Goal: Book appointment/travel/reservation

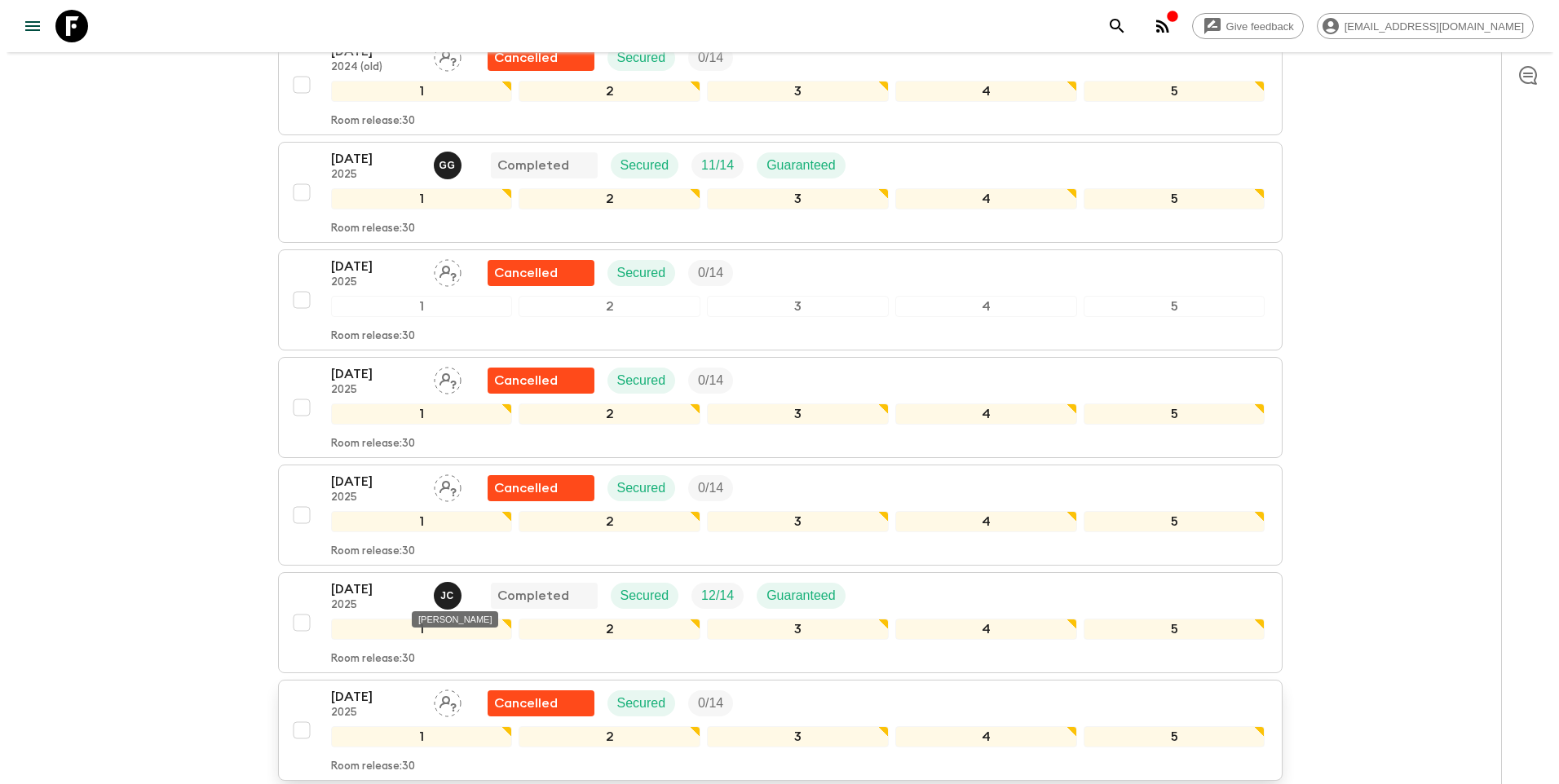
scroll to position [1303, 0]
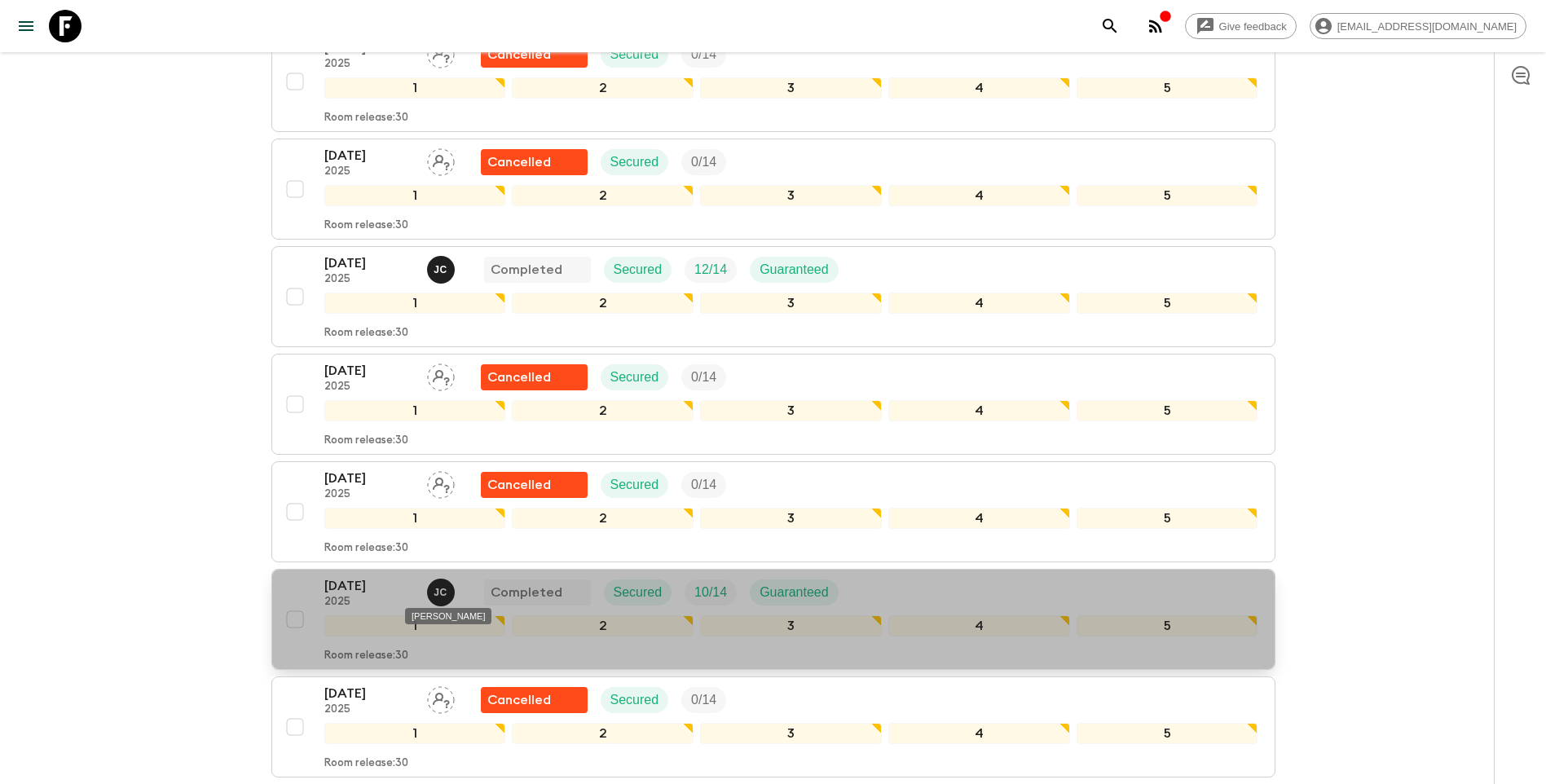
click at [431, 593] on span "J C" at bounding box center [443, 590] width 31 height 13
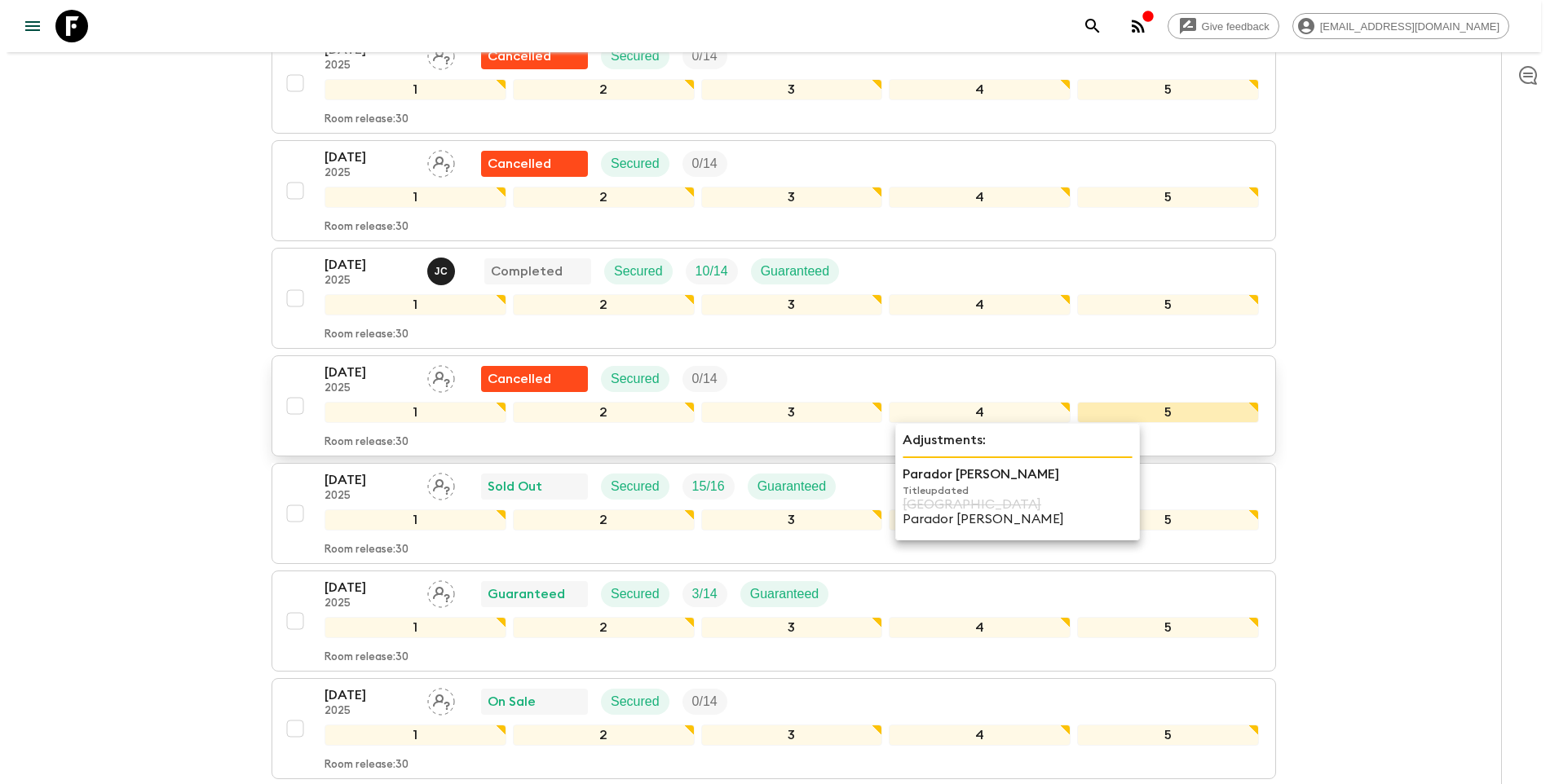
scroll to position [1462, 0]
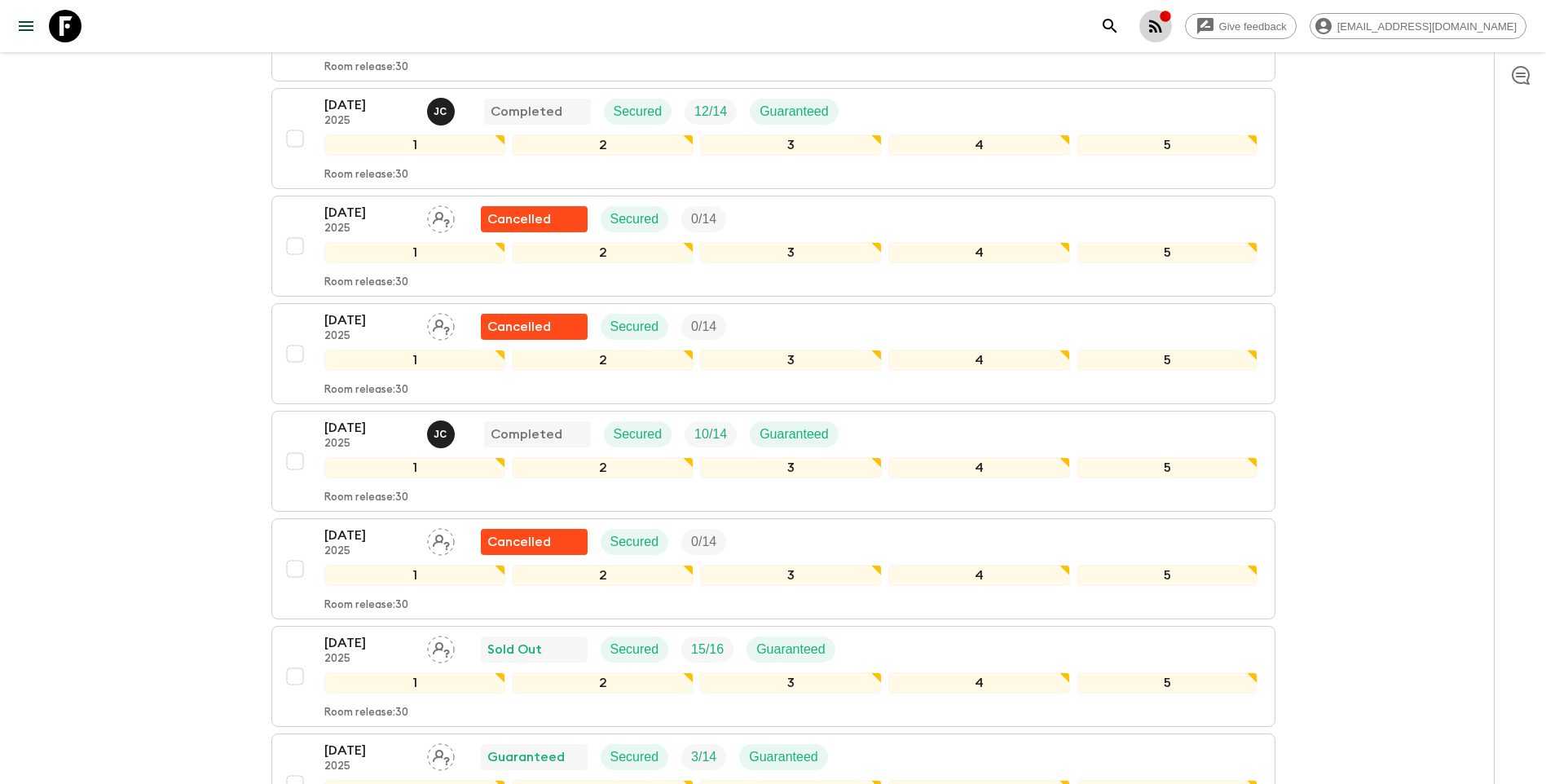
click at [1172, 15] on button "button" at bounding box center [1156, 26] width 33 height 33
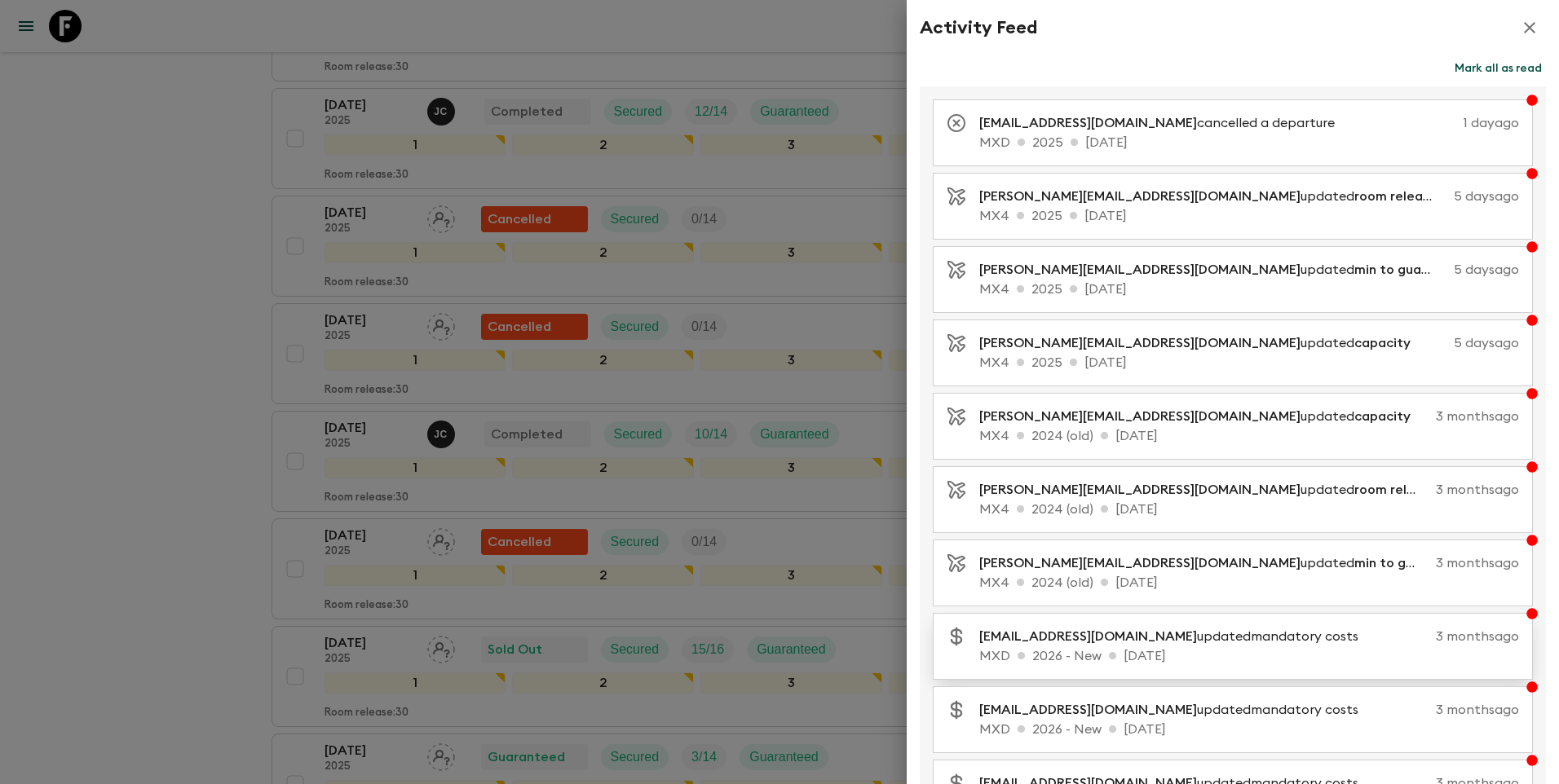
scroll to position [96, 0]
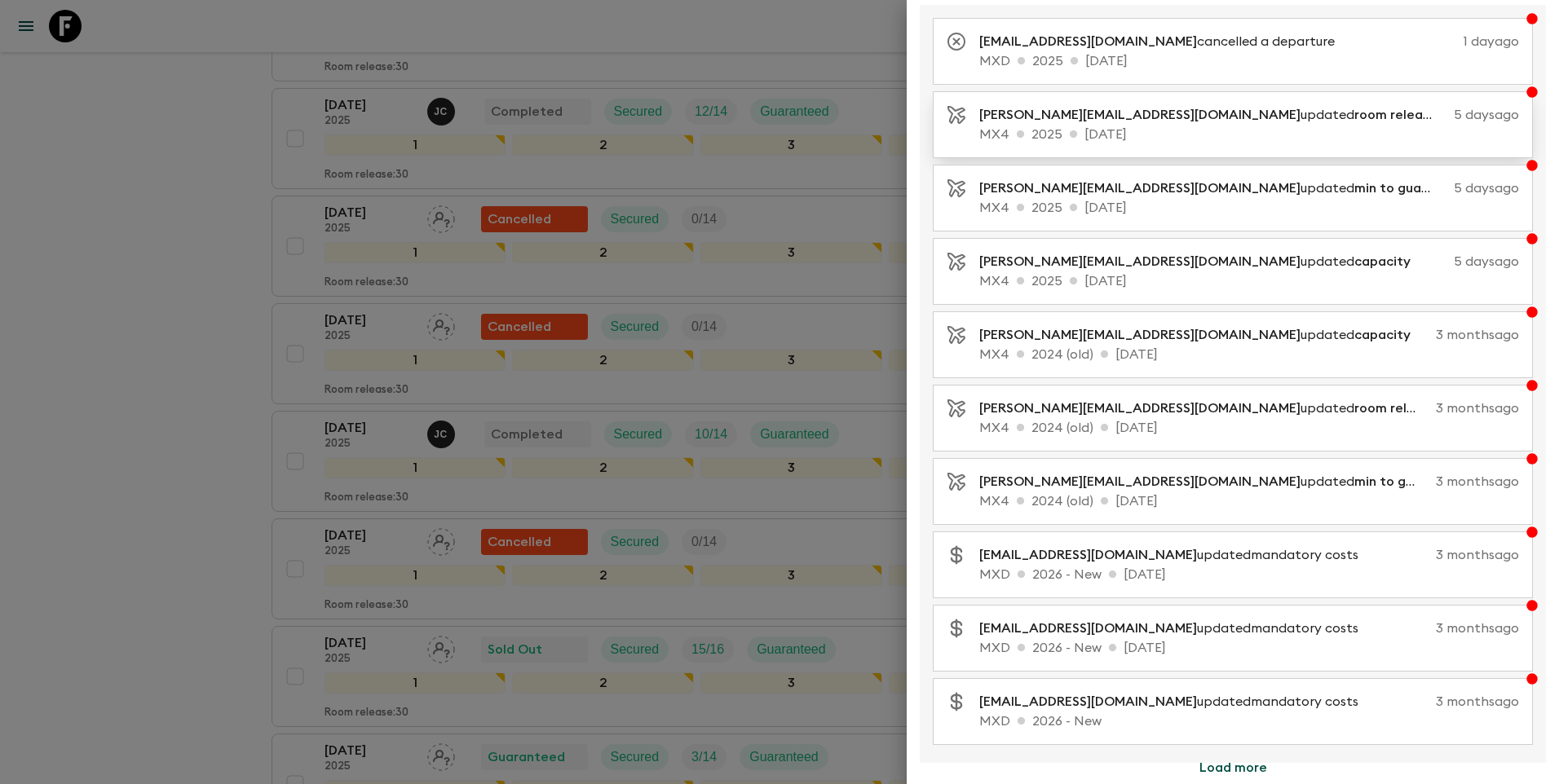
click at [1234, 768] on button "Load more" at bounding box center [1233, 768] width 107 height 33
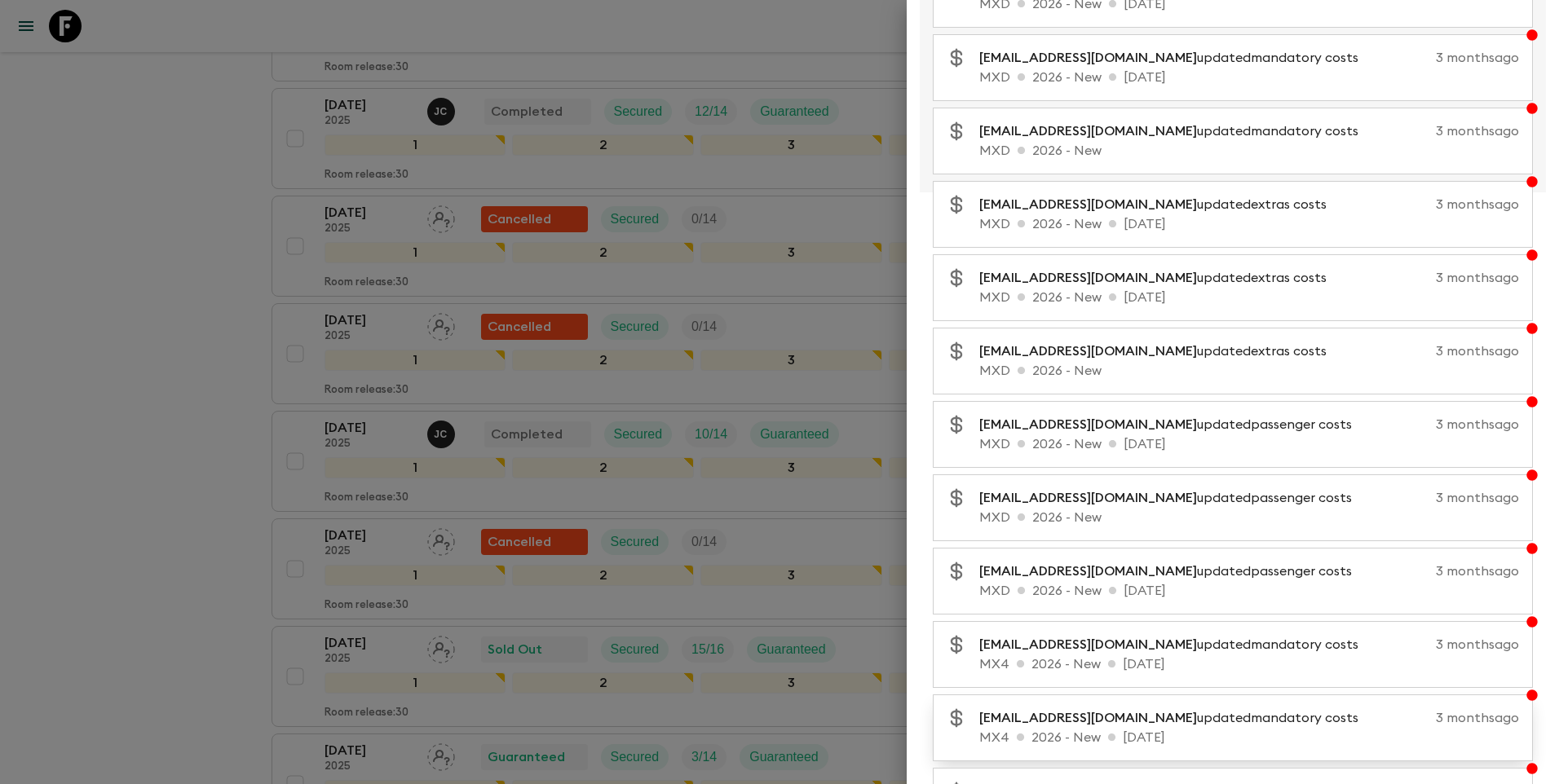
scroll to position [829, 0]
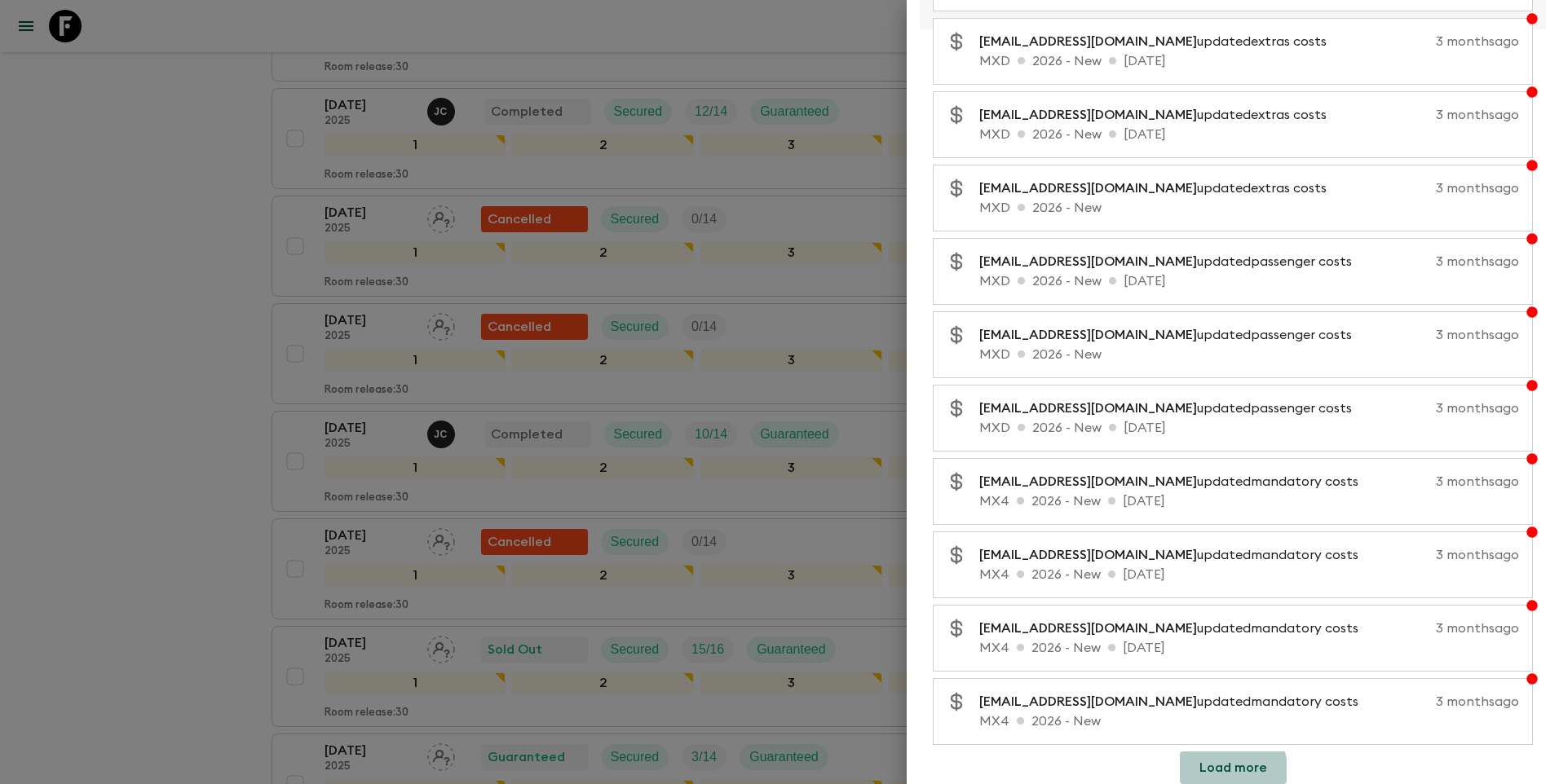
click at [1216, 770] on button "Load more" at bounding box center [1233, 768] width 107 height 33
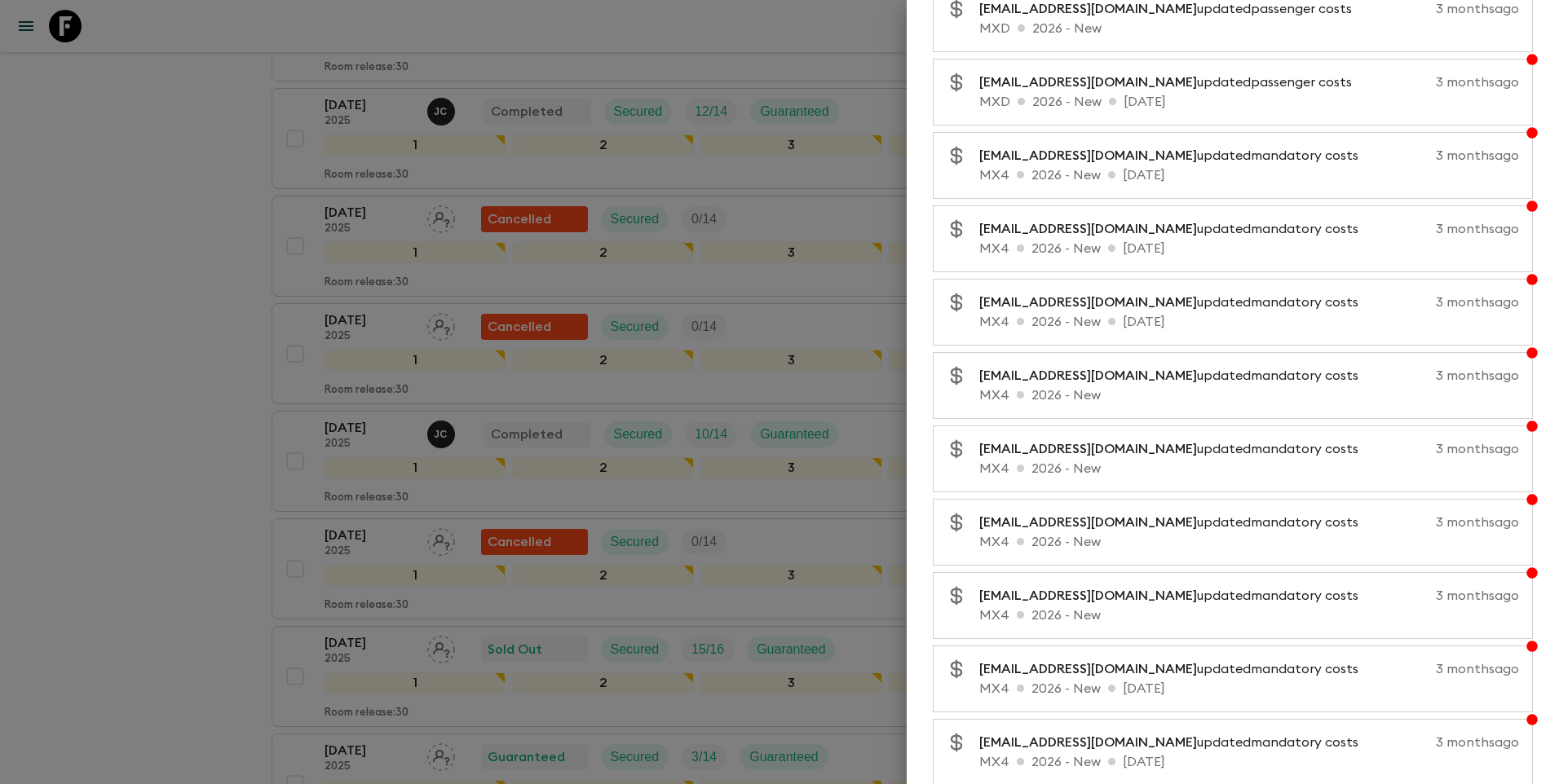
scroll to position [1563, 0]
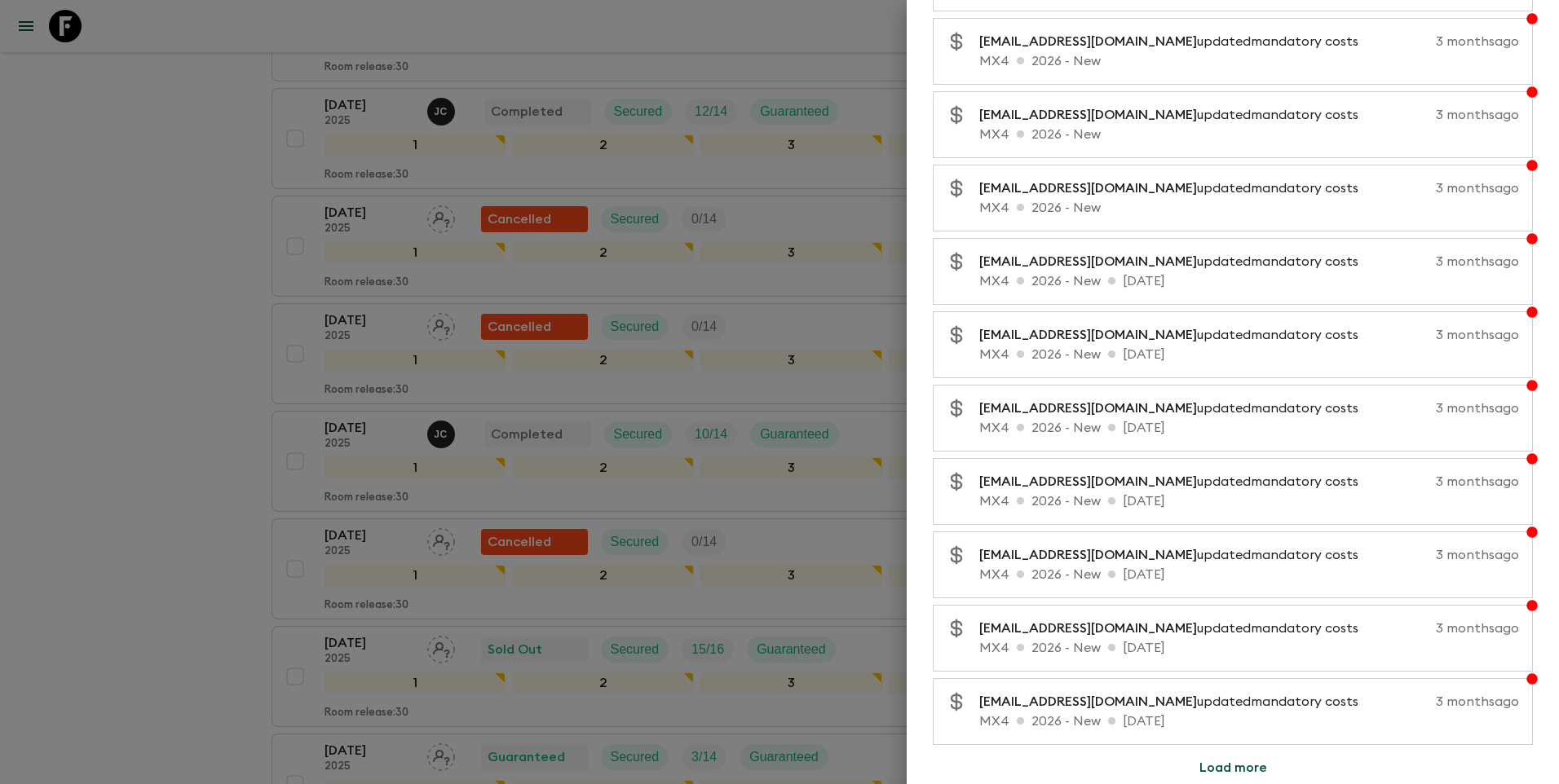
click at [1223, 766] on button "Load more" at bounding box center [1233, 768] width 107 height 33
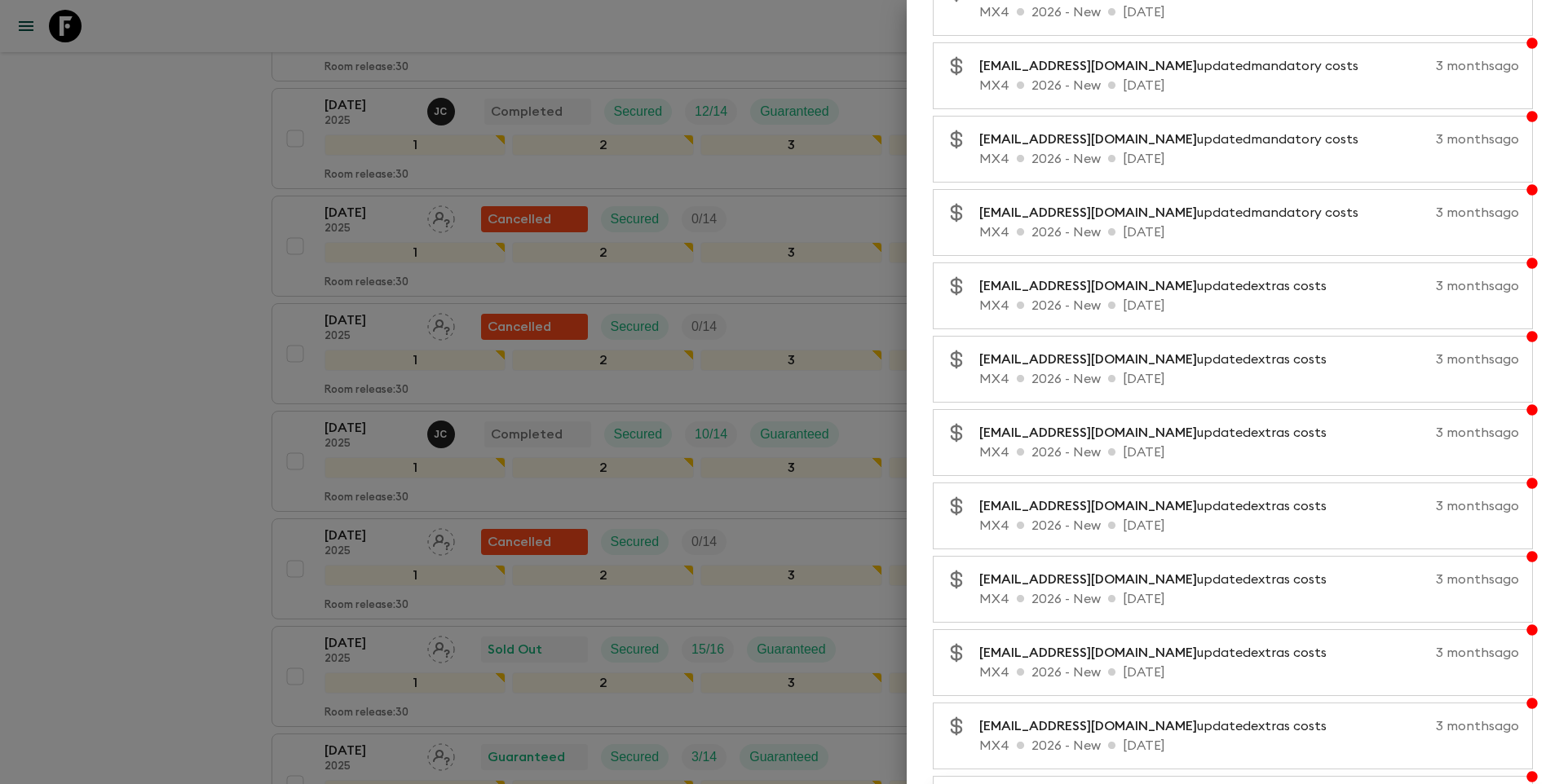
scroll to position [2296, 0]
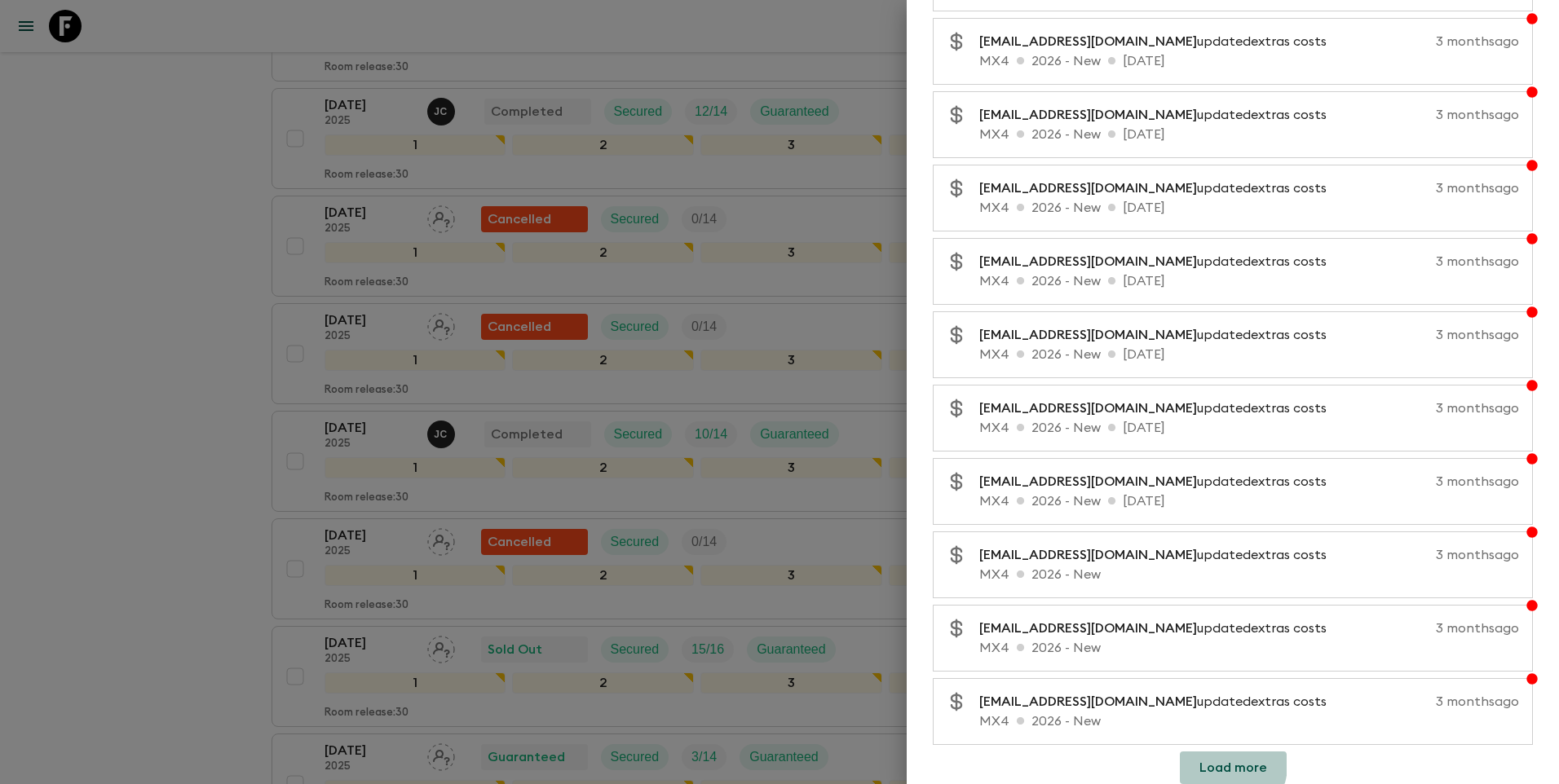
click at [1215, 764] on button "Load more" at bounding box center [1233, 768] width 107 height 33
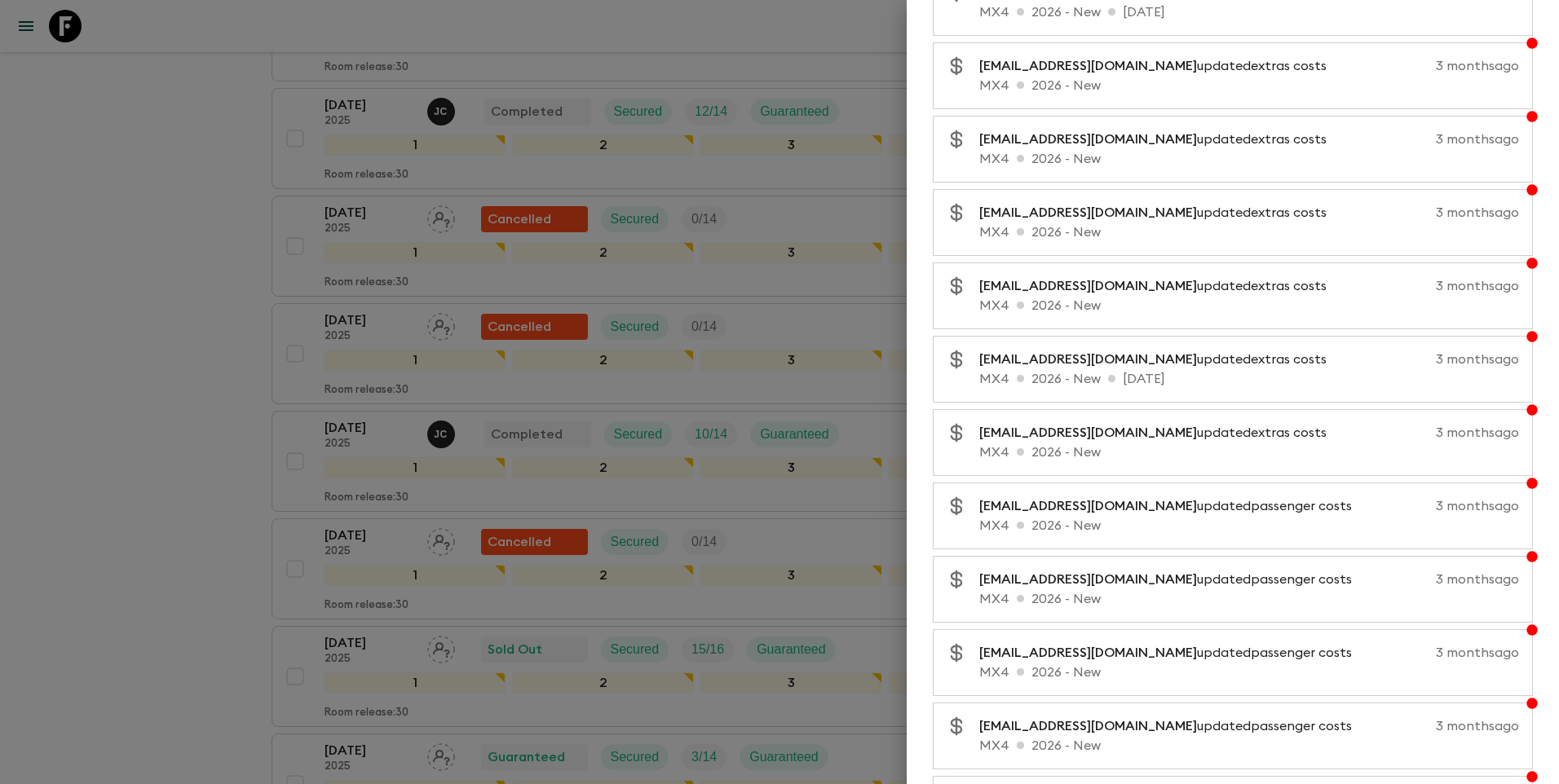
scroll to position [3029, 0]
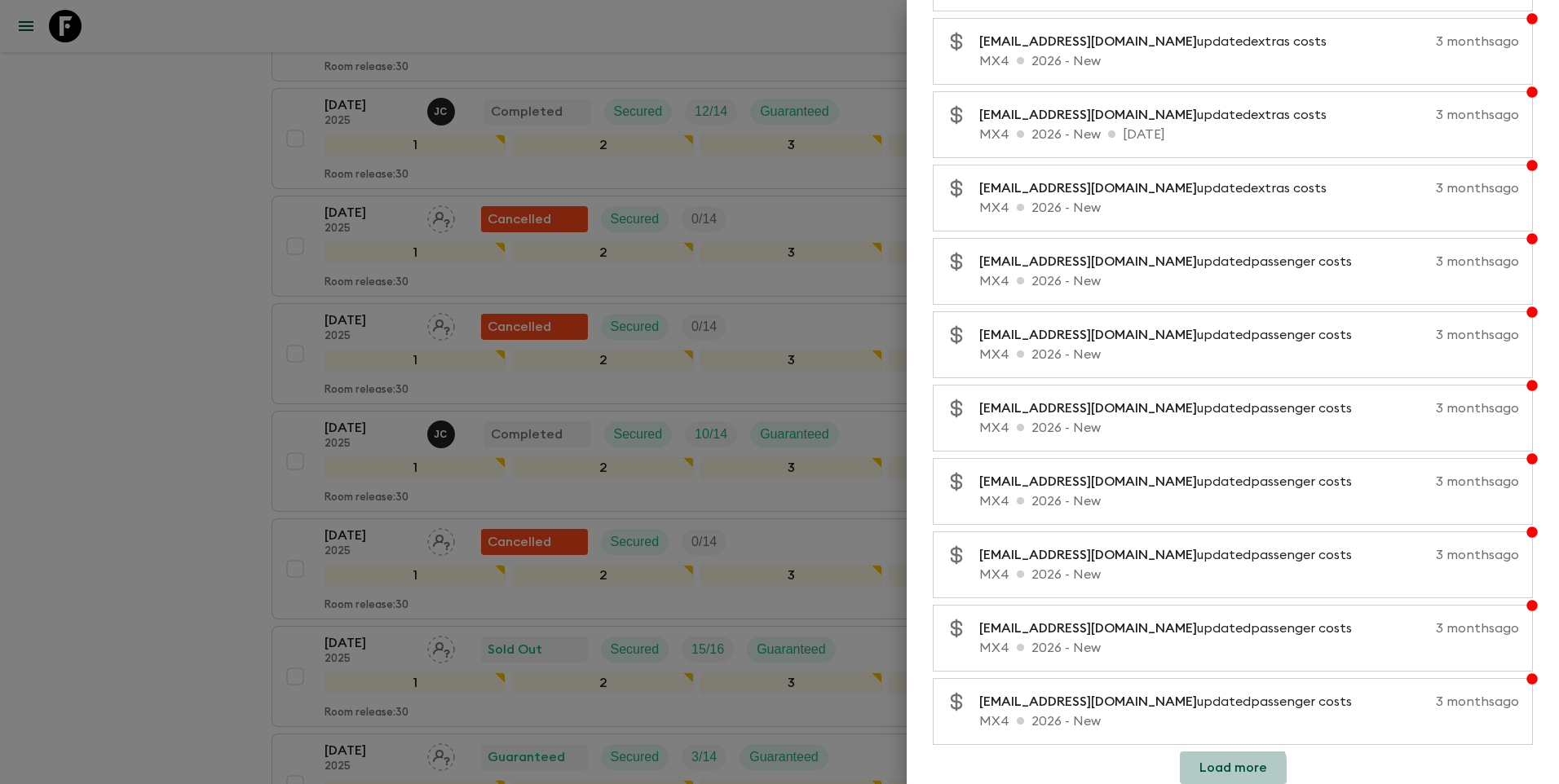
click at [1220, 772] on button "Load more" at bounding box center [1233, 768] width 107 height 33
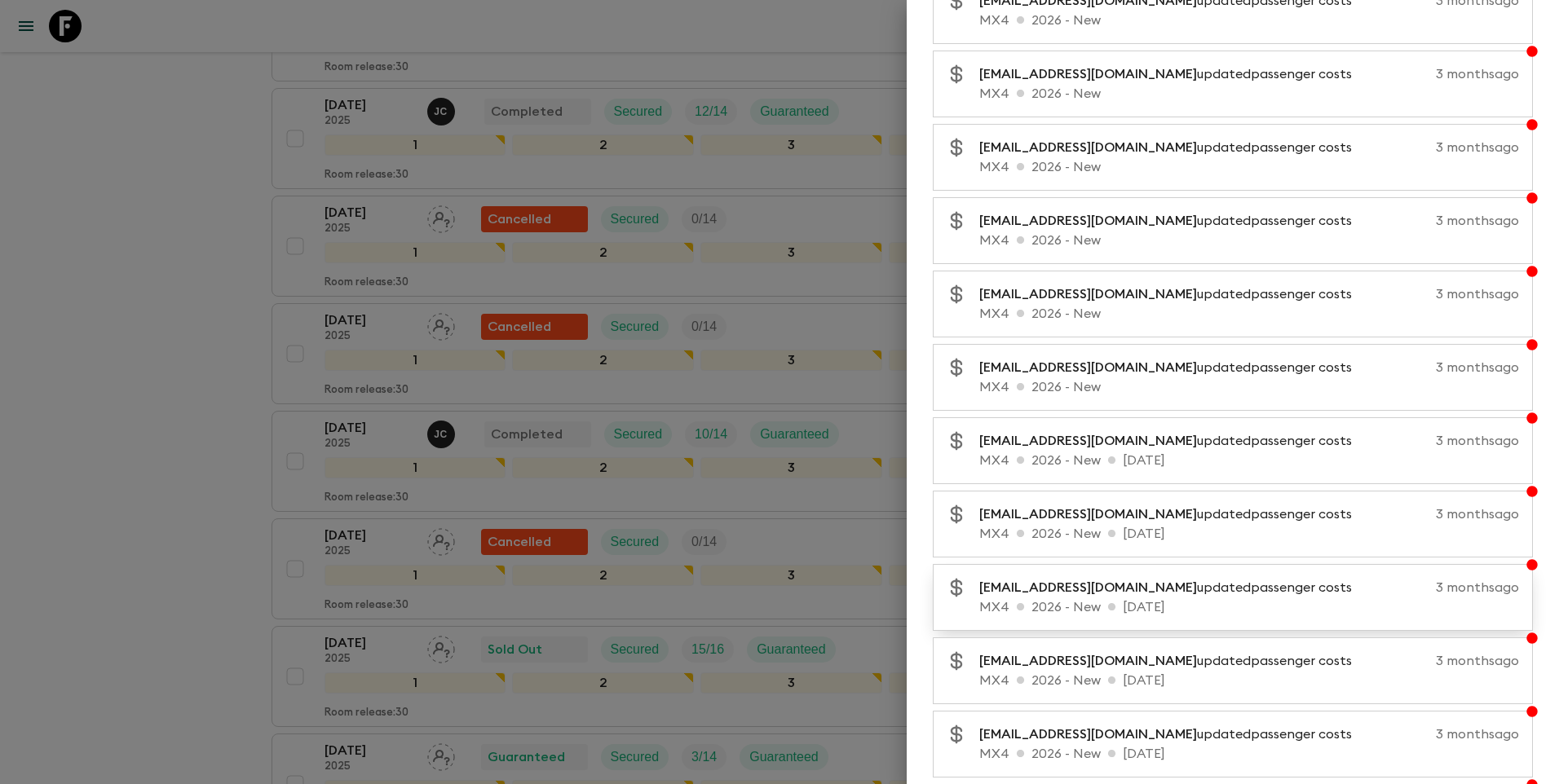
scroll to position [3763, 0]
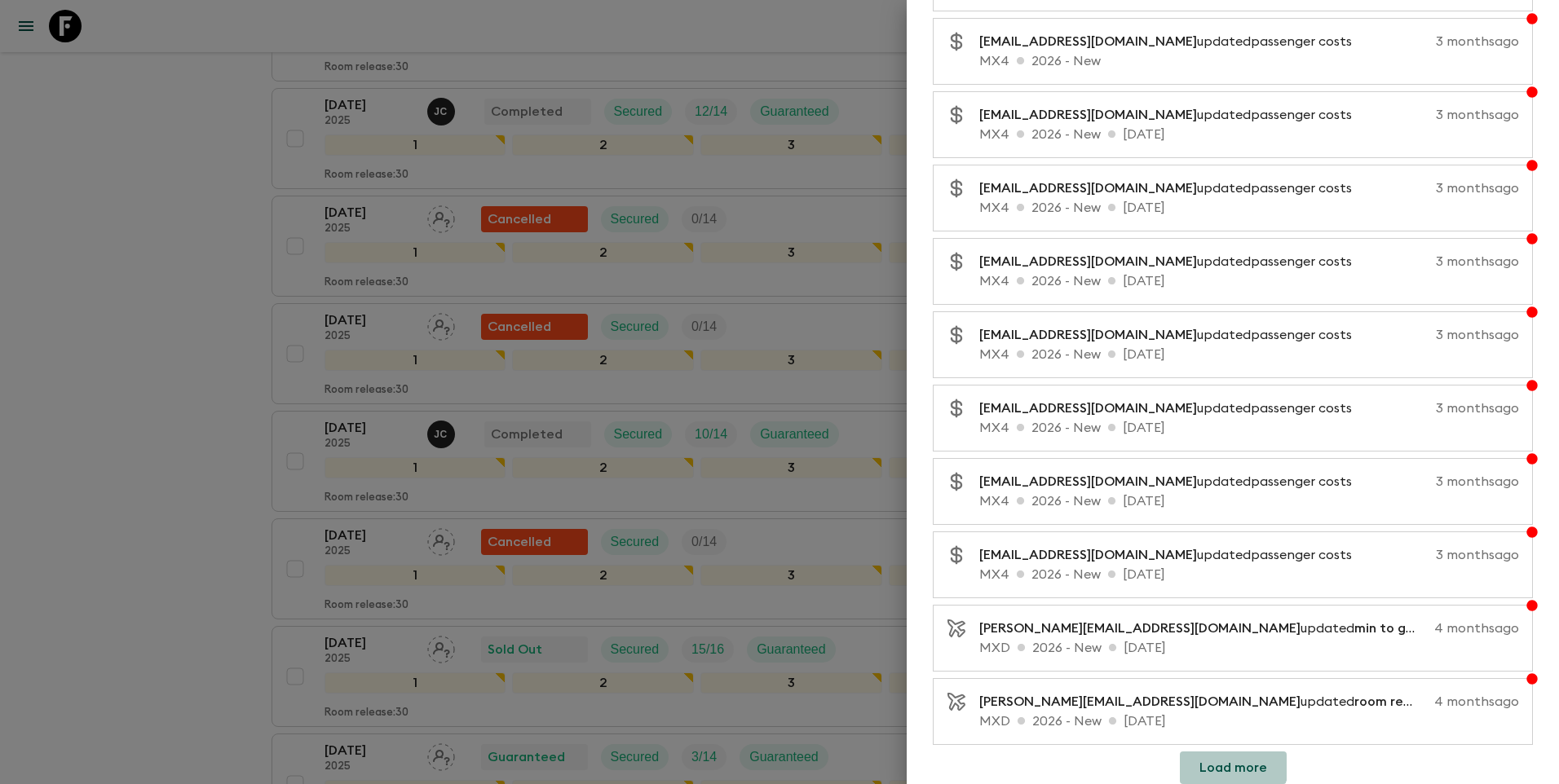
click at [1226, 763] on button "Load more" at bounding box center [1233, 768] width 107 height 33
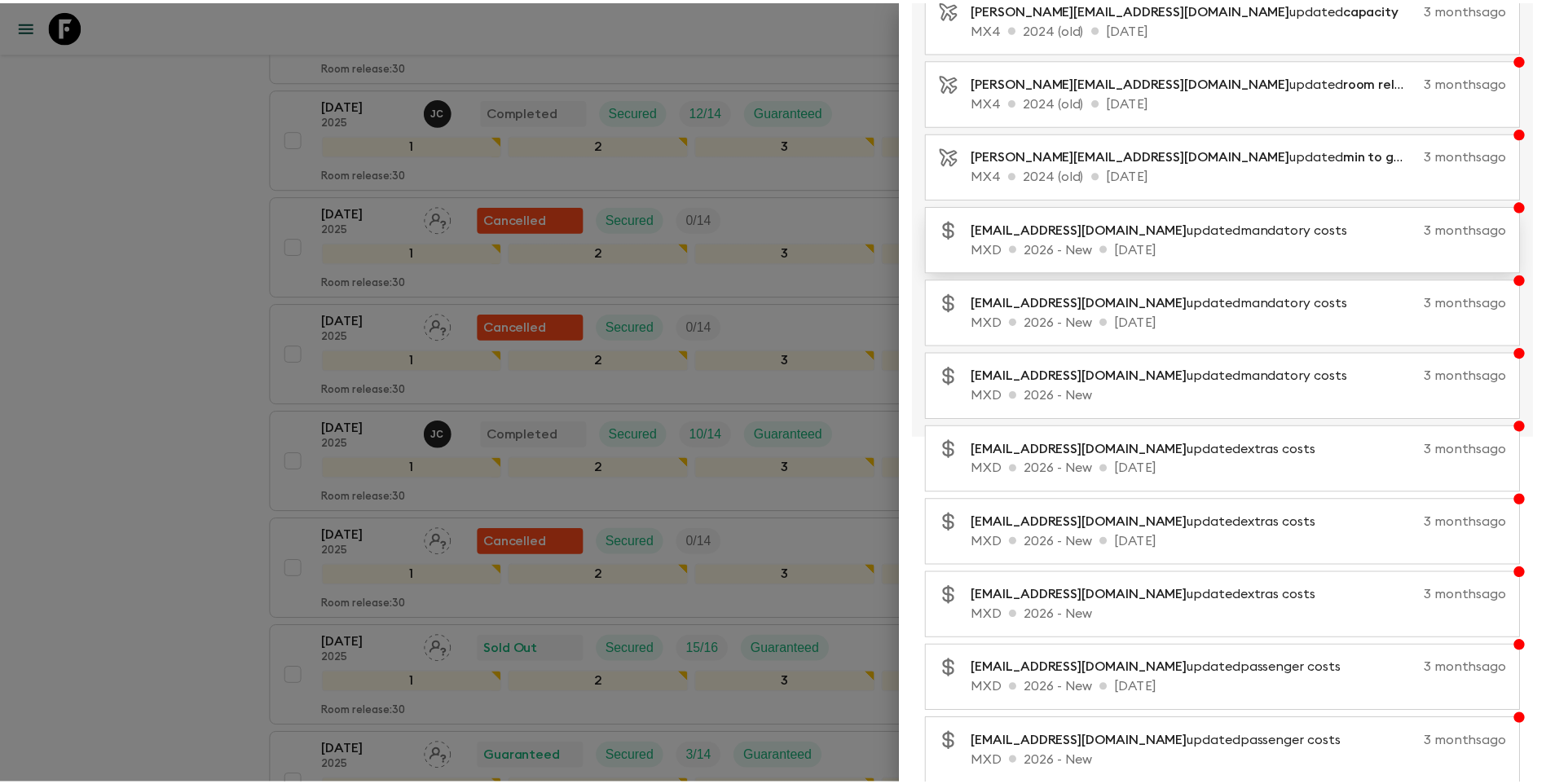
scroll to position [0, 0]
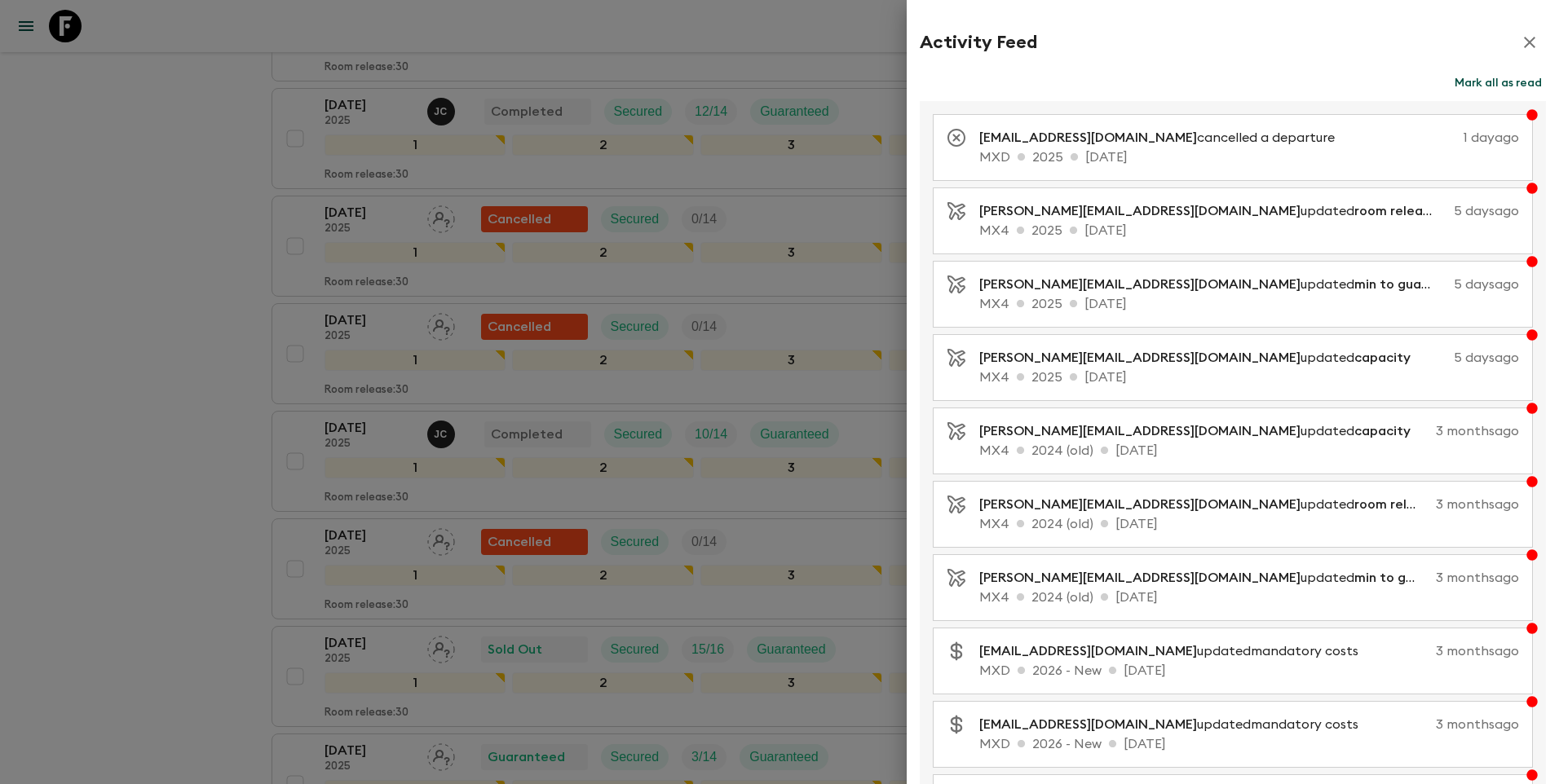
click at [1524, 47] on icon "button" at bounding box center [1529, 43] width 20 height 20
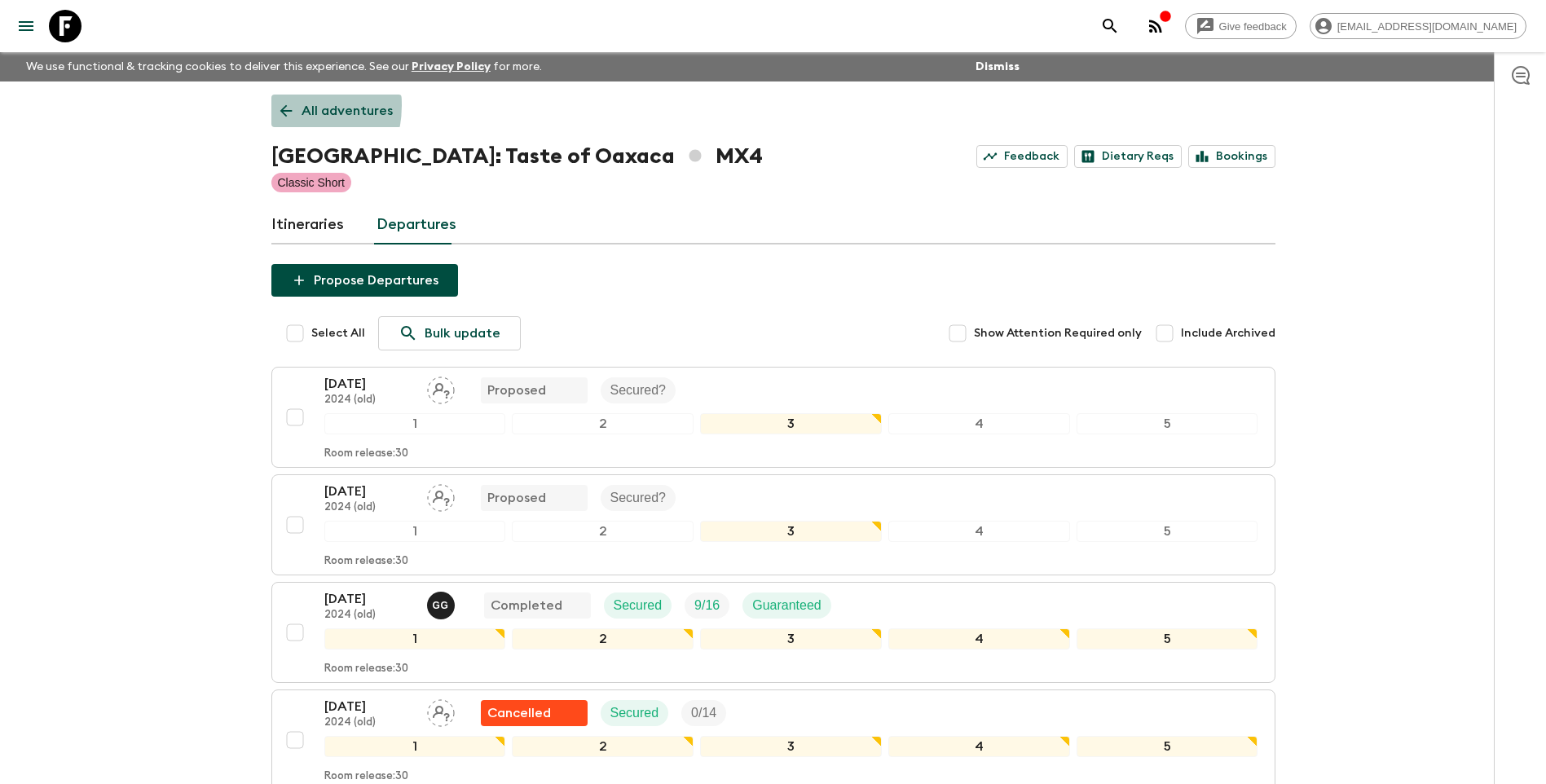
click at [279, 105] on icon at bounding box center [286, 111] width 18 height 18
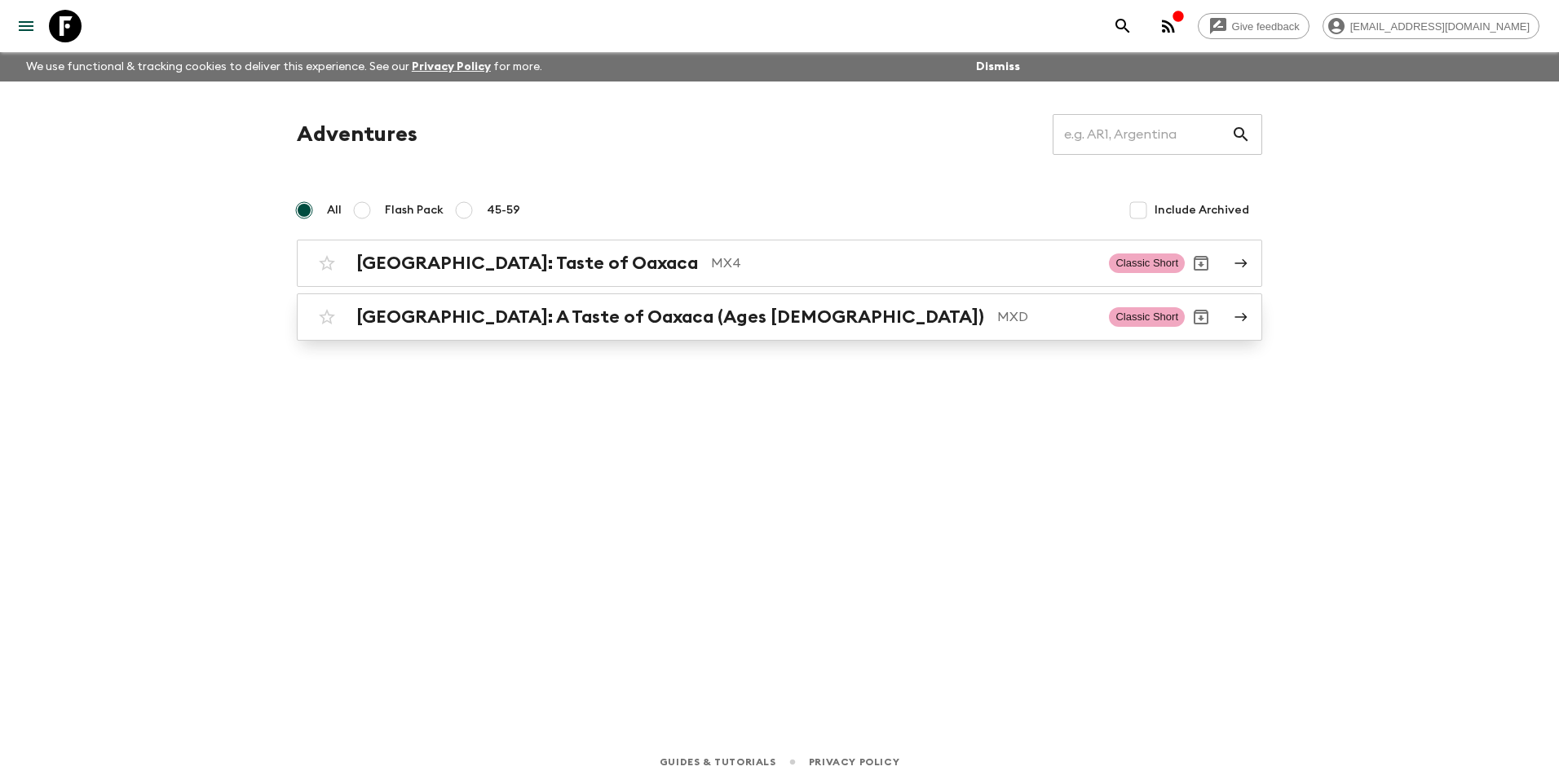
click at [997, 316] on p "MXD" at bounding box center [1047, 317] width 99 height 20
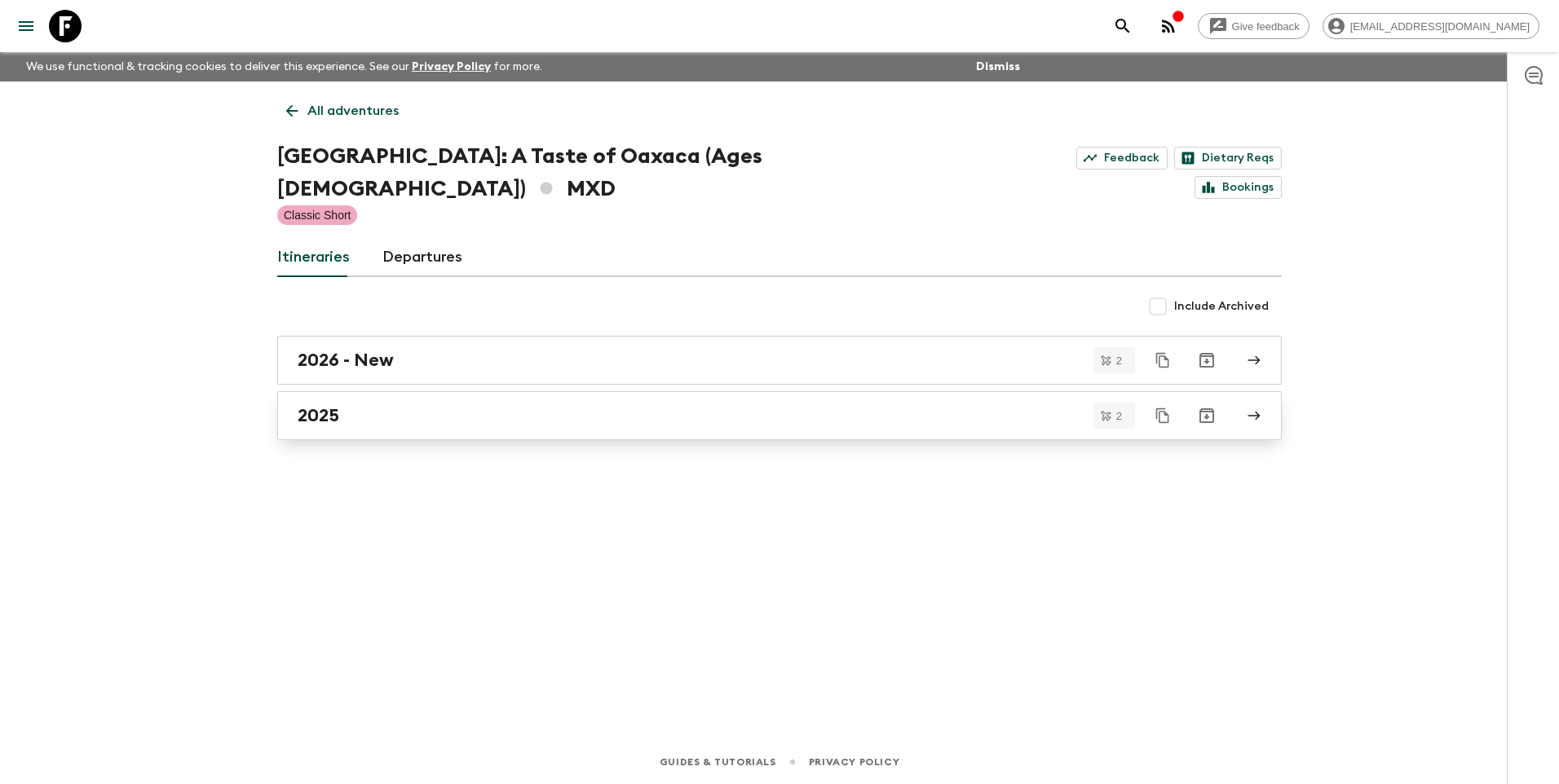
click at [376, 405] on div "2025" at bounding box center [764, 416] width 932 height 21
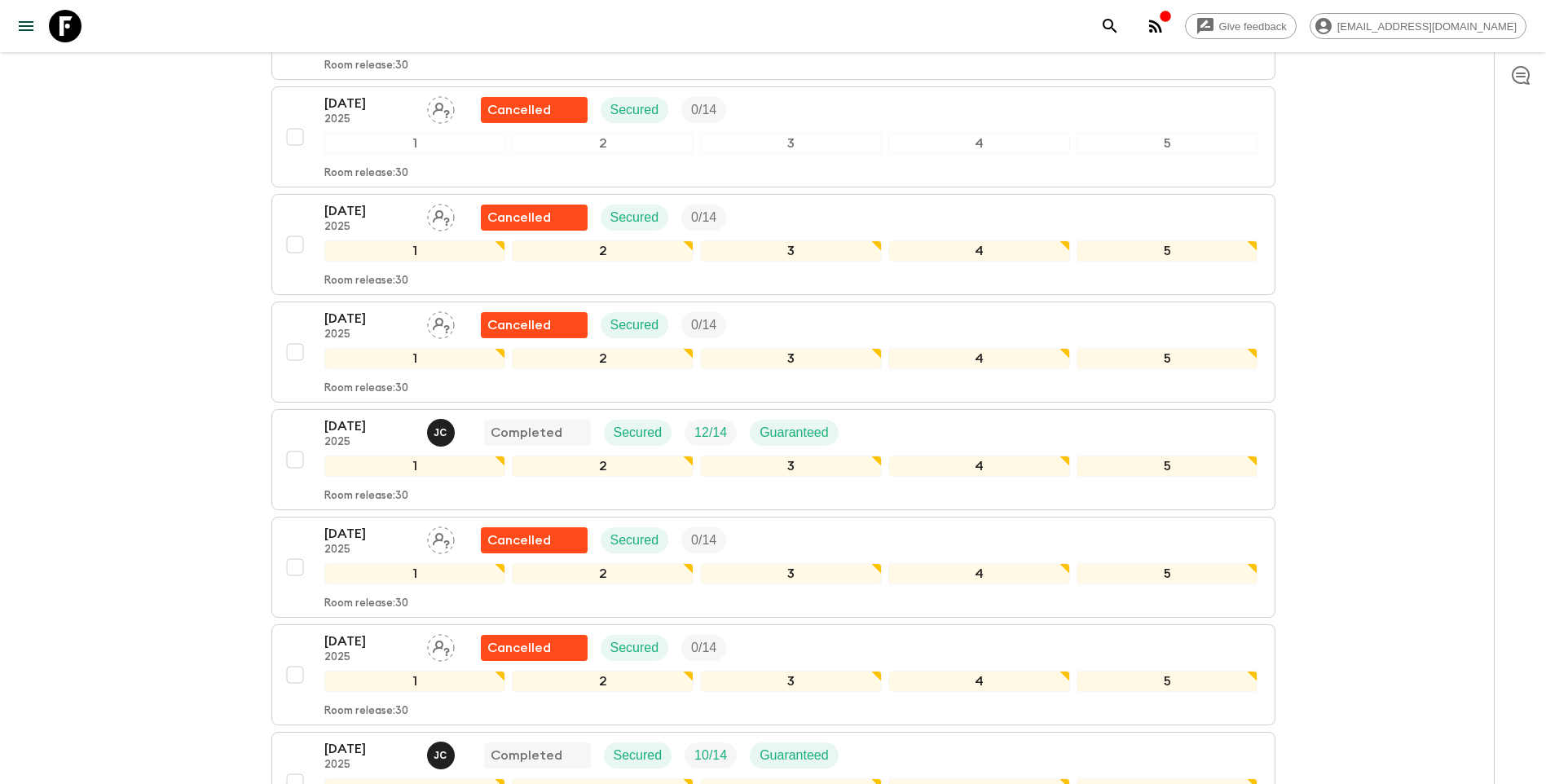
scroll to position [1548, 0]
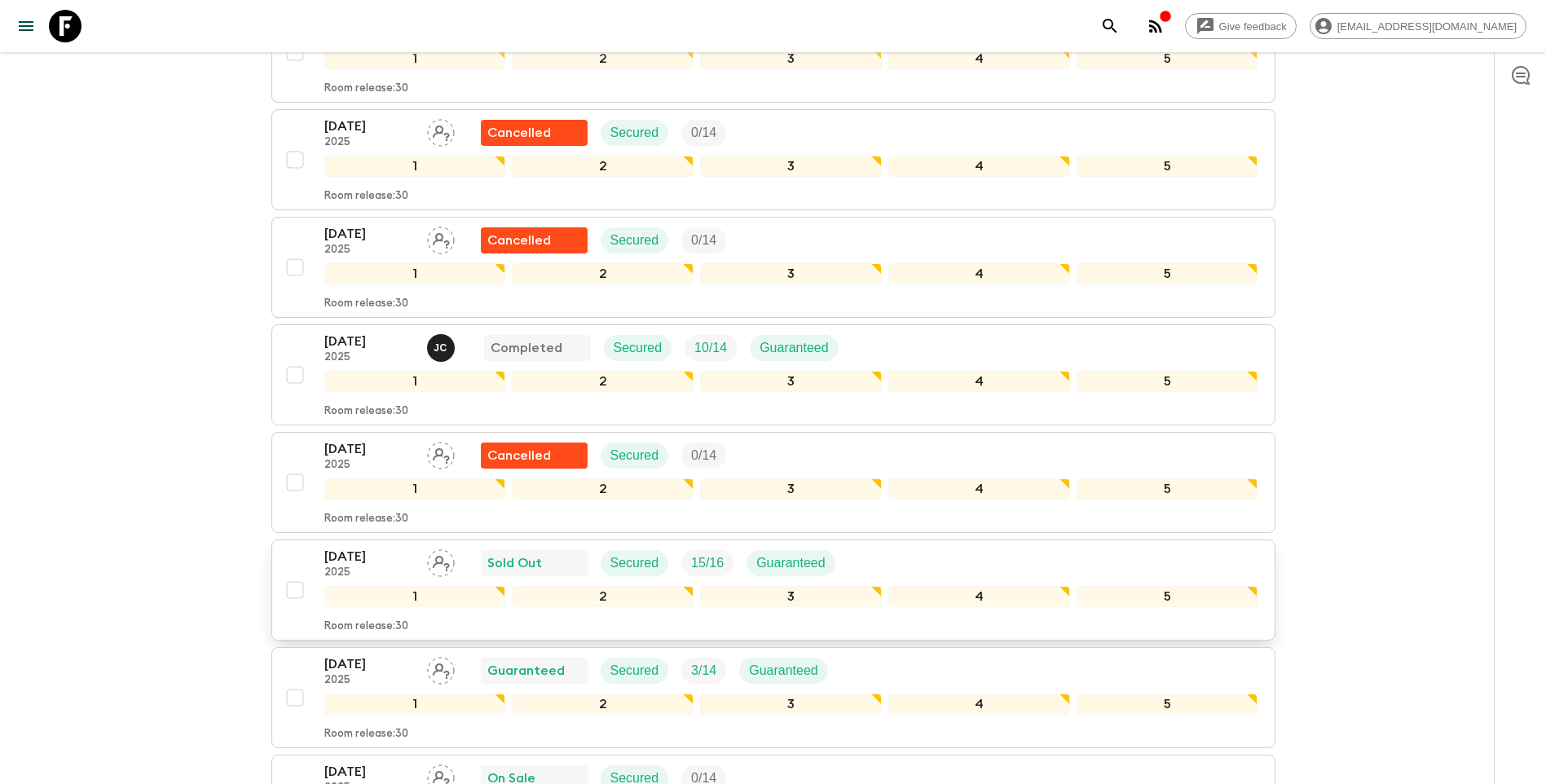
click at [391, 557] on p "[DATE]" at bounding box center [369, 556] width 90 height 20
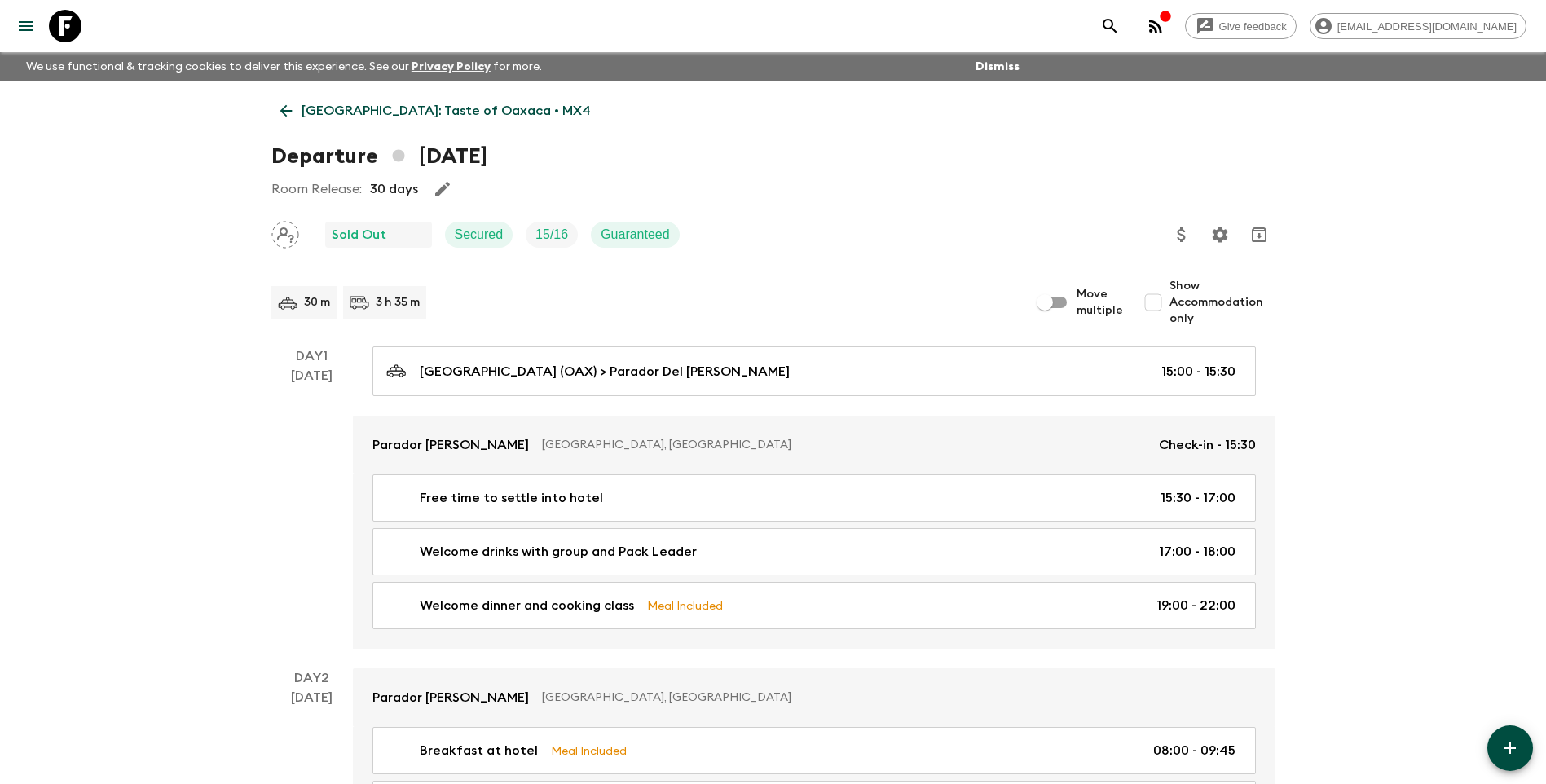
click at [1162, 26] on icon "button" at bounding box center [1156, 26] width 13 height 13
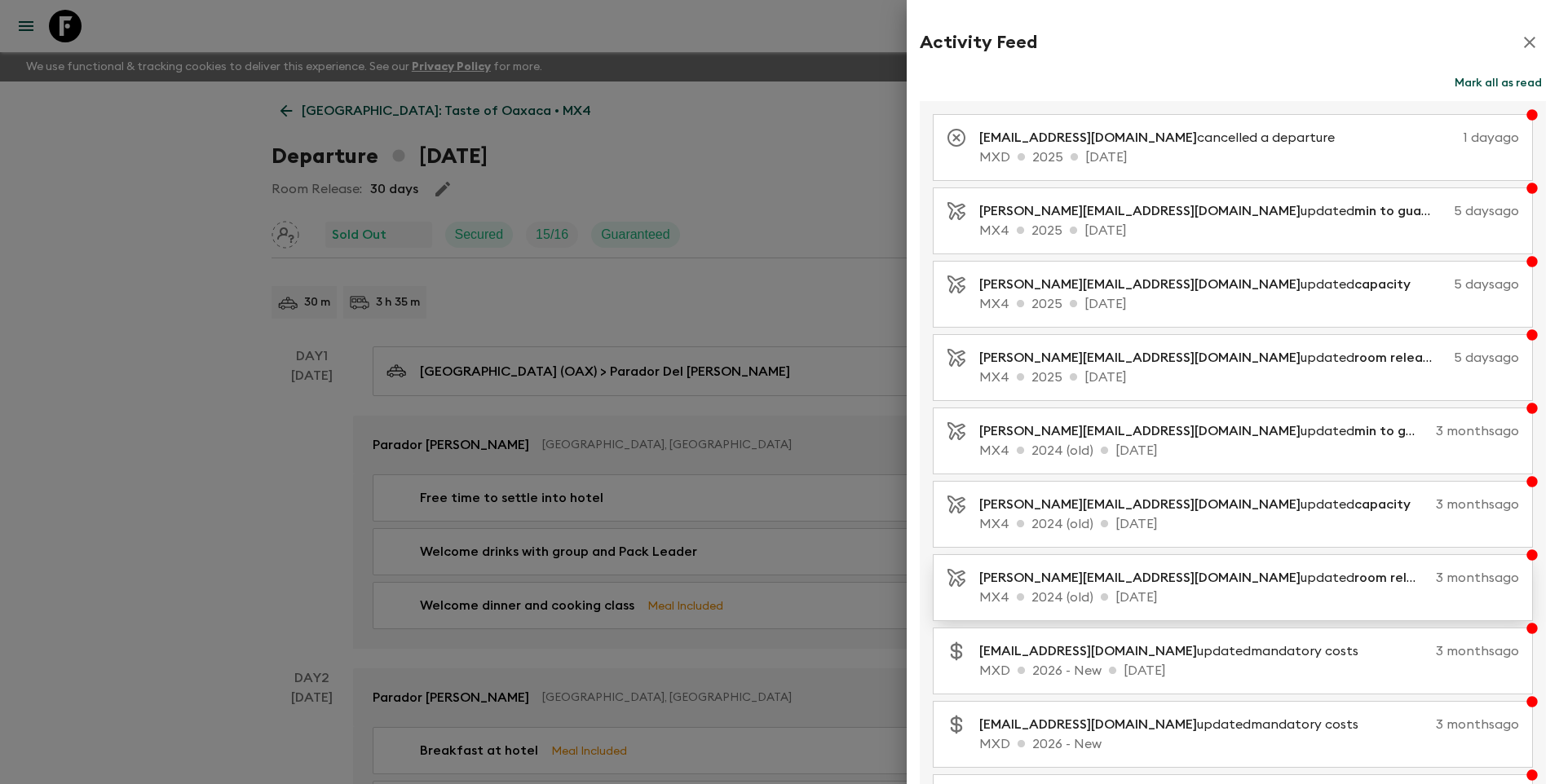
scroll to position [96, 0]
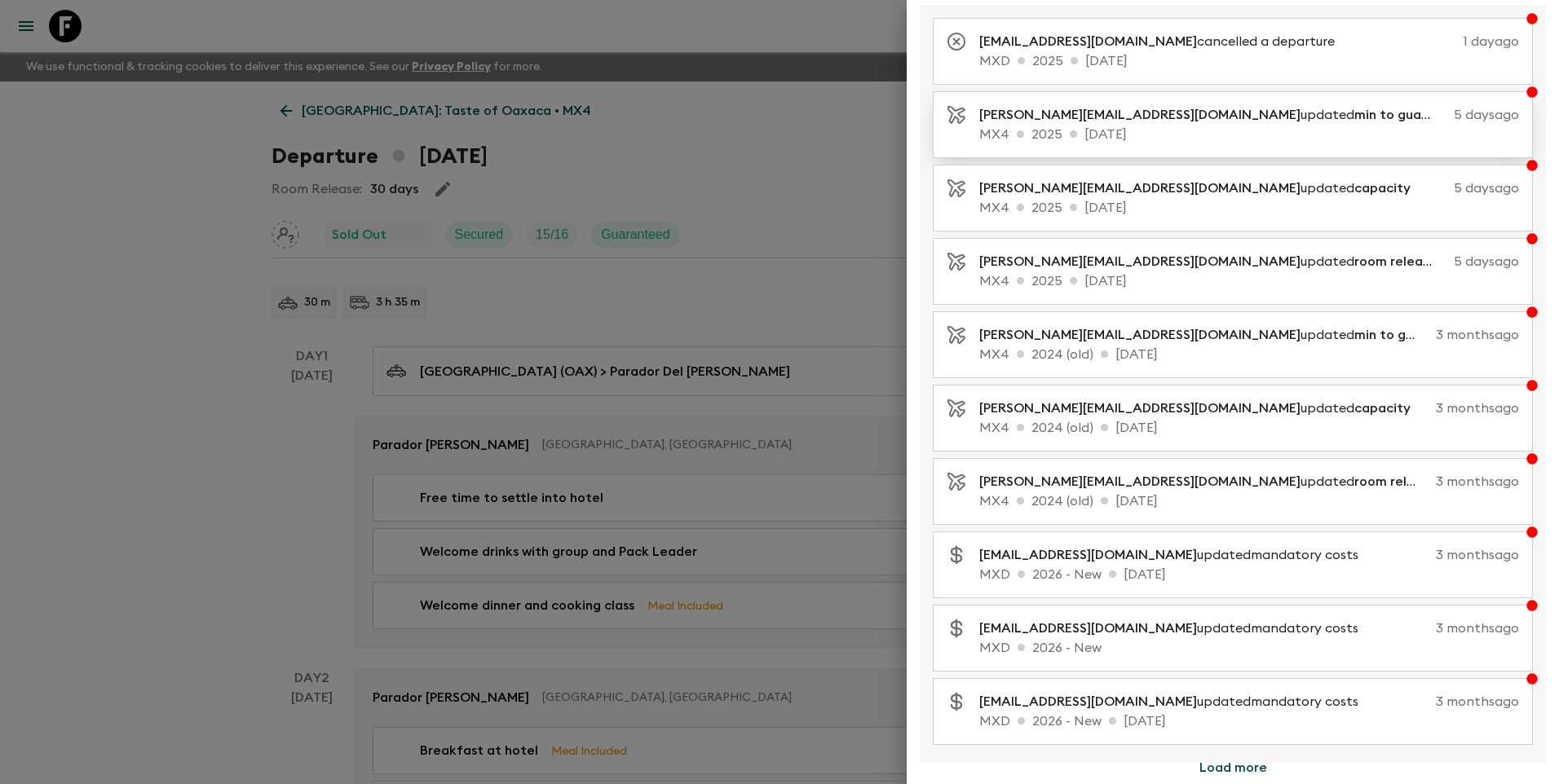
click at [1217, 762] on button "Load more" at bounding box center [1233, 768] width 107 height 33
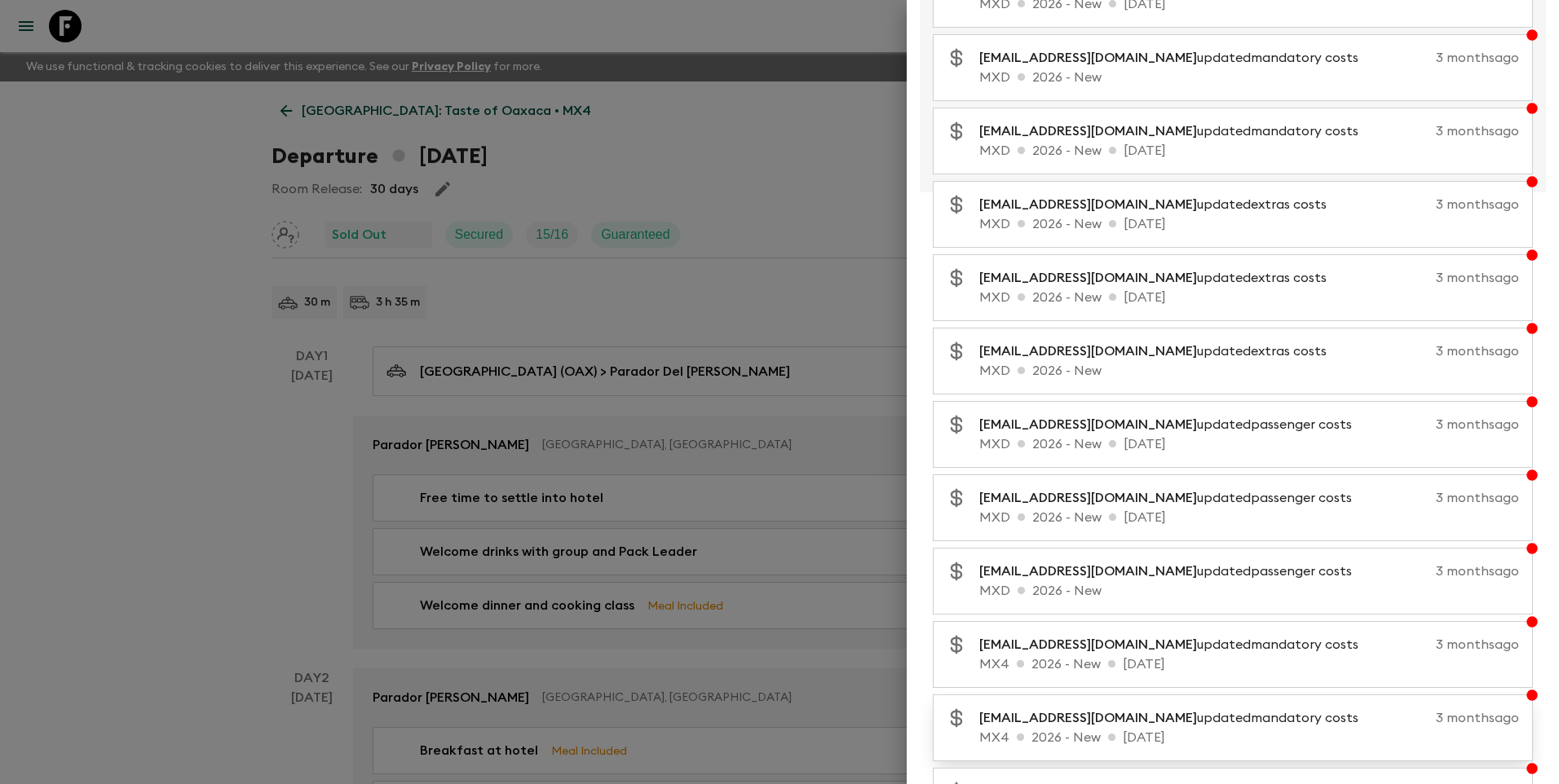
scroll to position [829, 0]
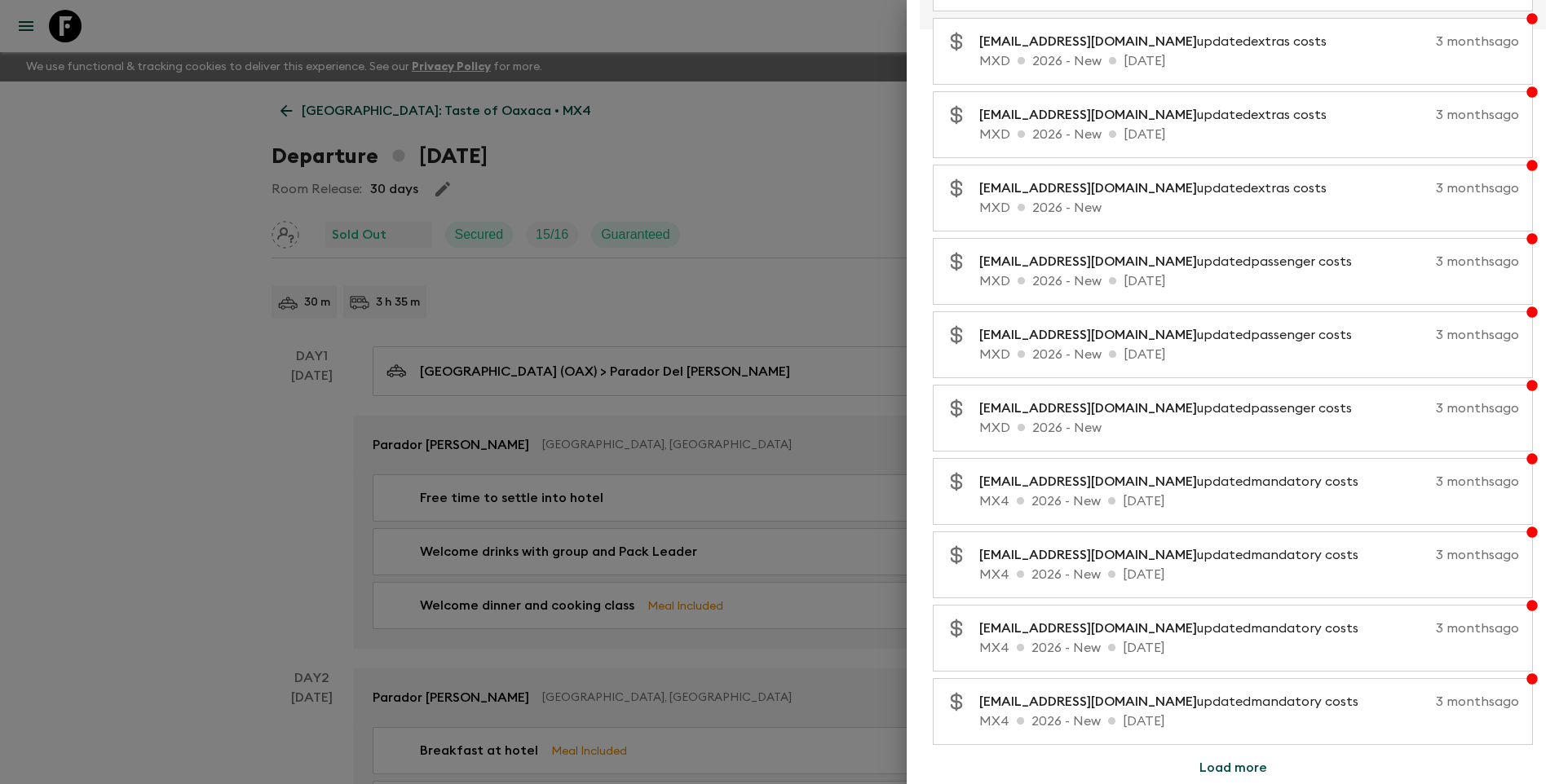
click at [1235, 772] on button "Load more" at bounding box center [1233, 768] width 107 height 33
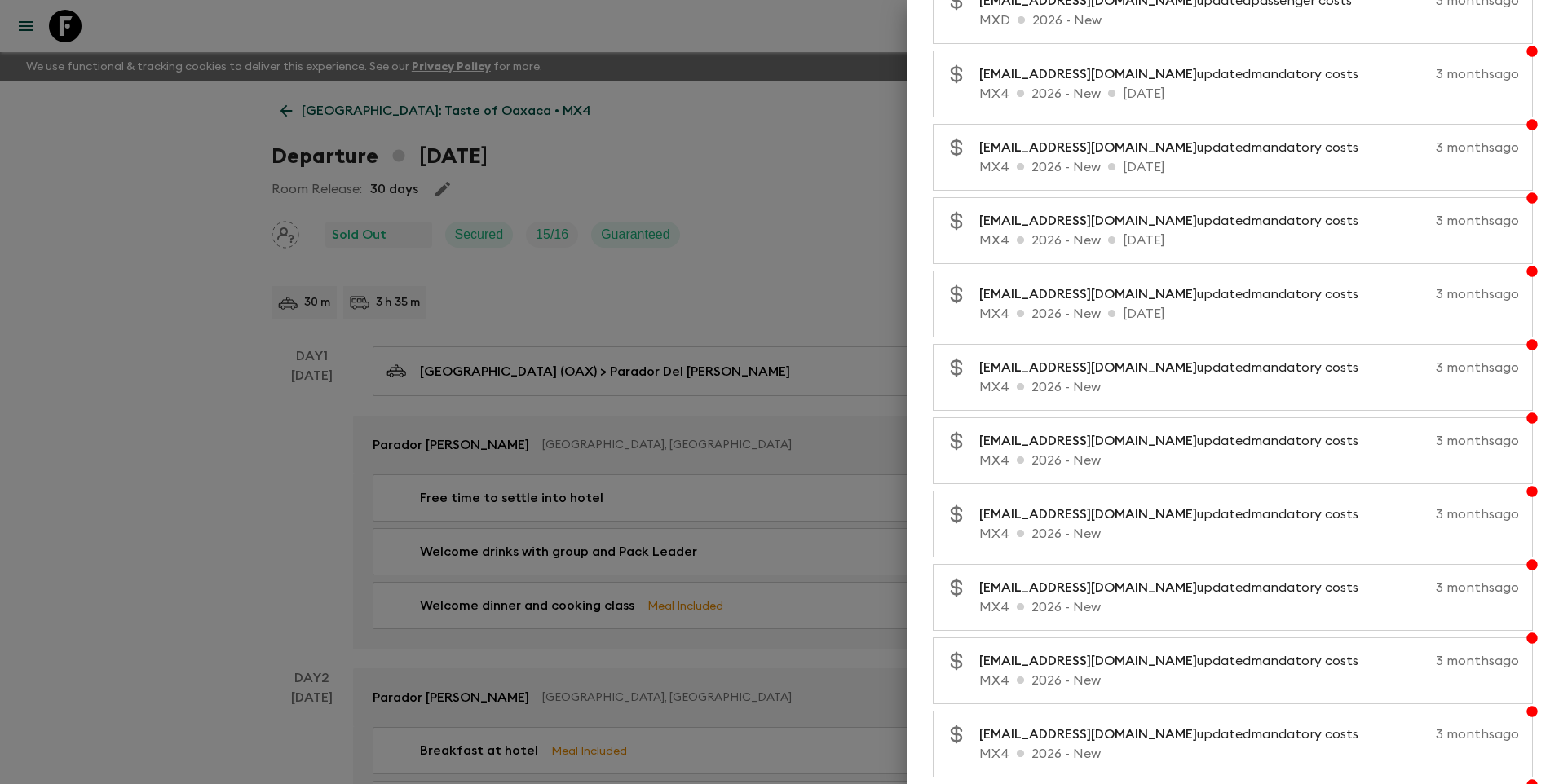
scroll to position [1563, 0]
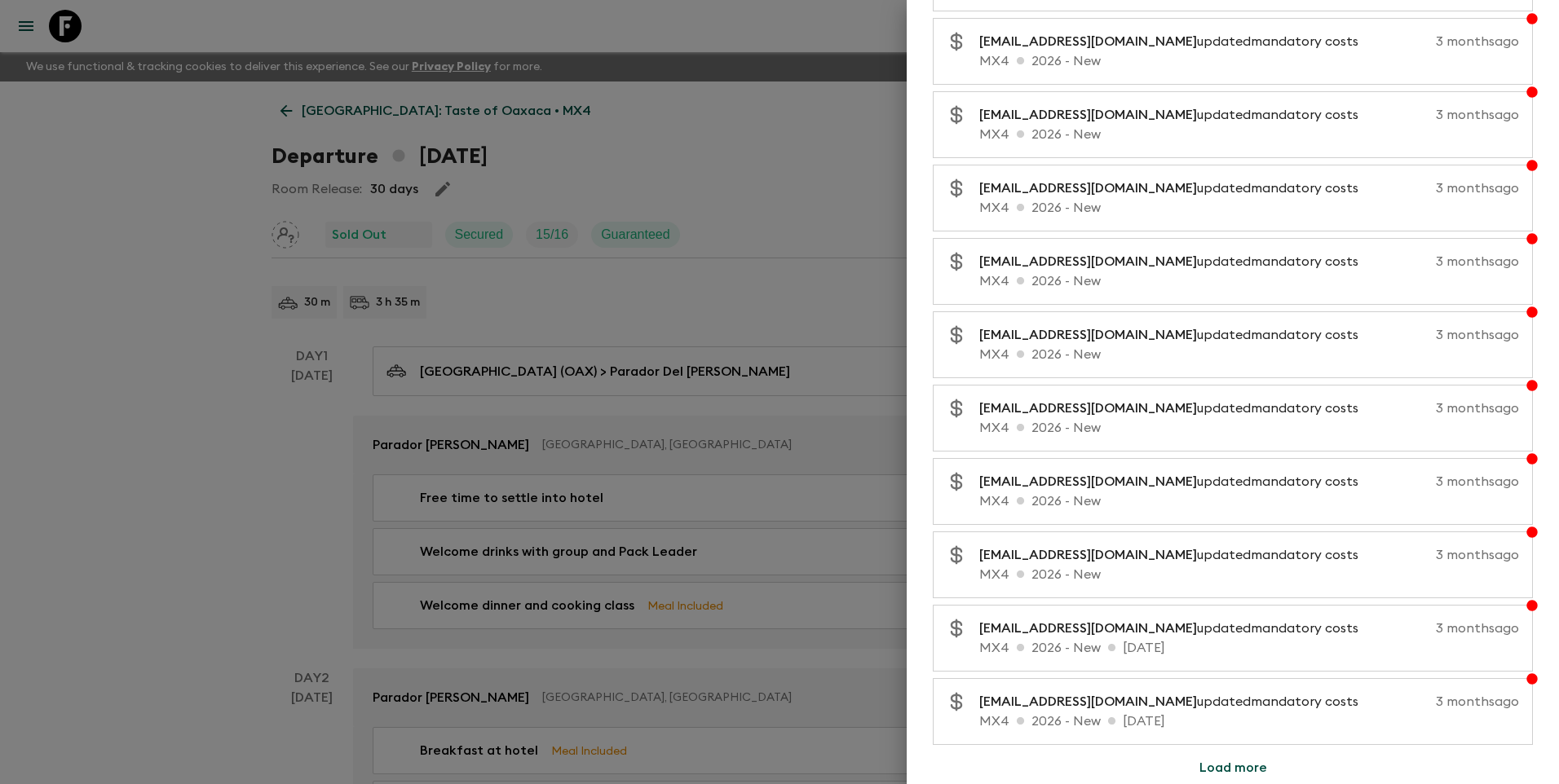
click at [1228, 776] on button "Load more" at bounding box center [1233, 768] width 107 height 33
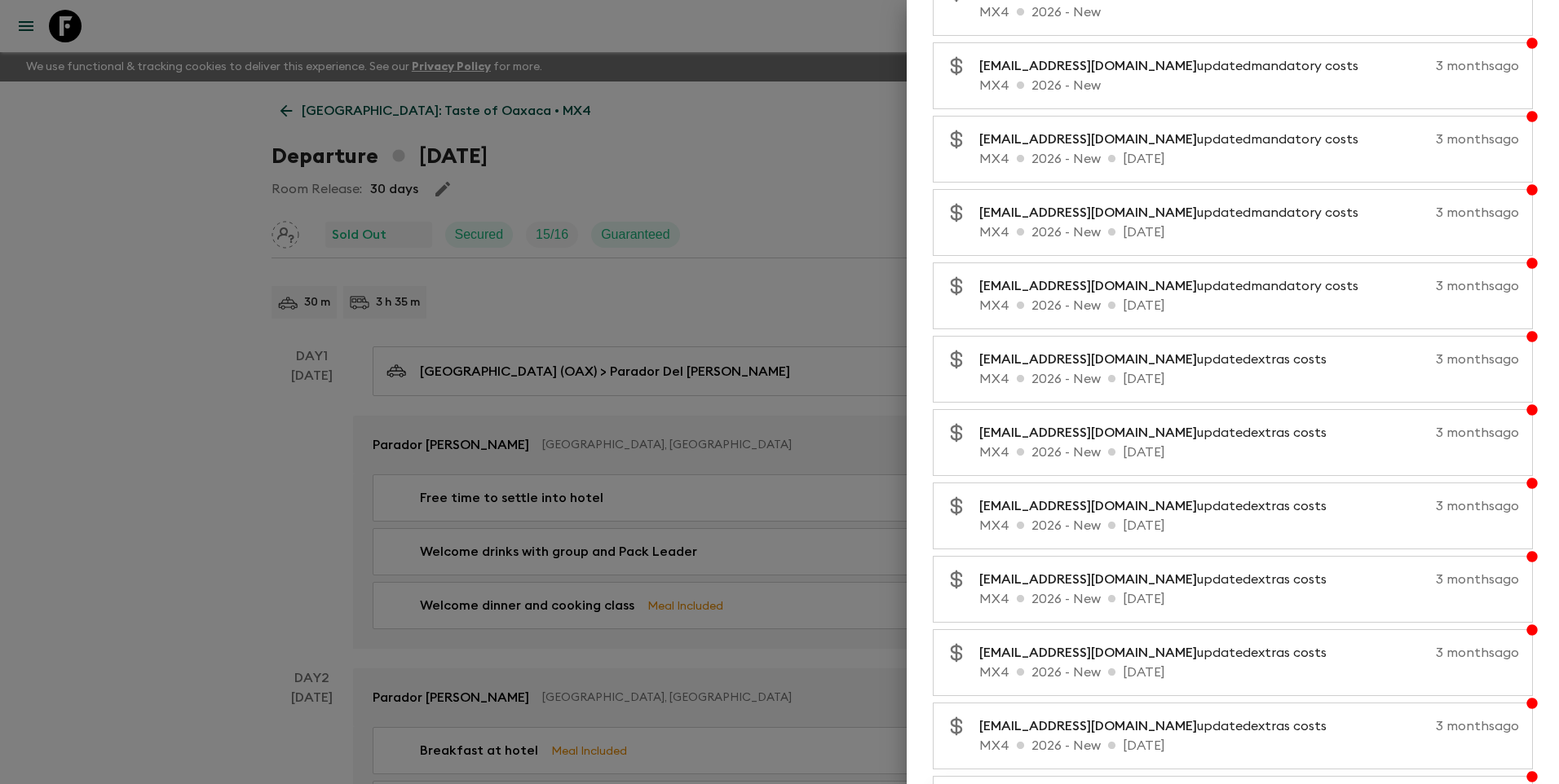
scroll to position [2296, 0]
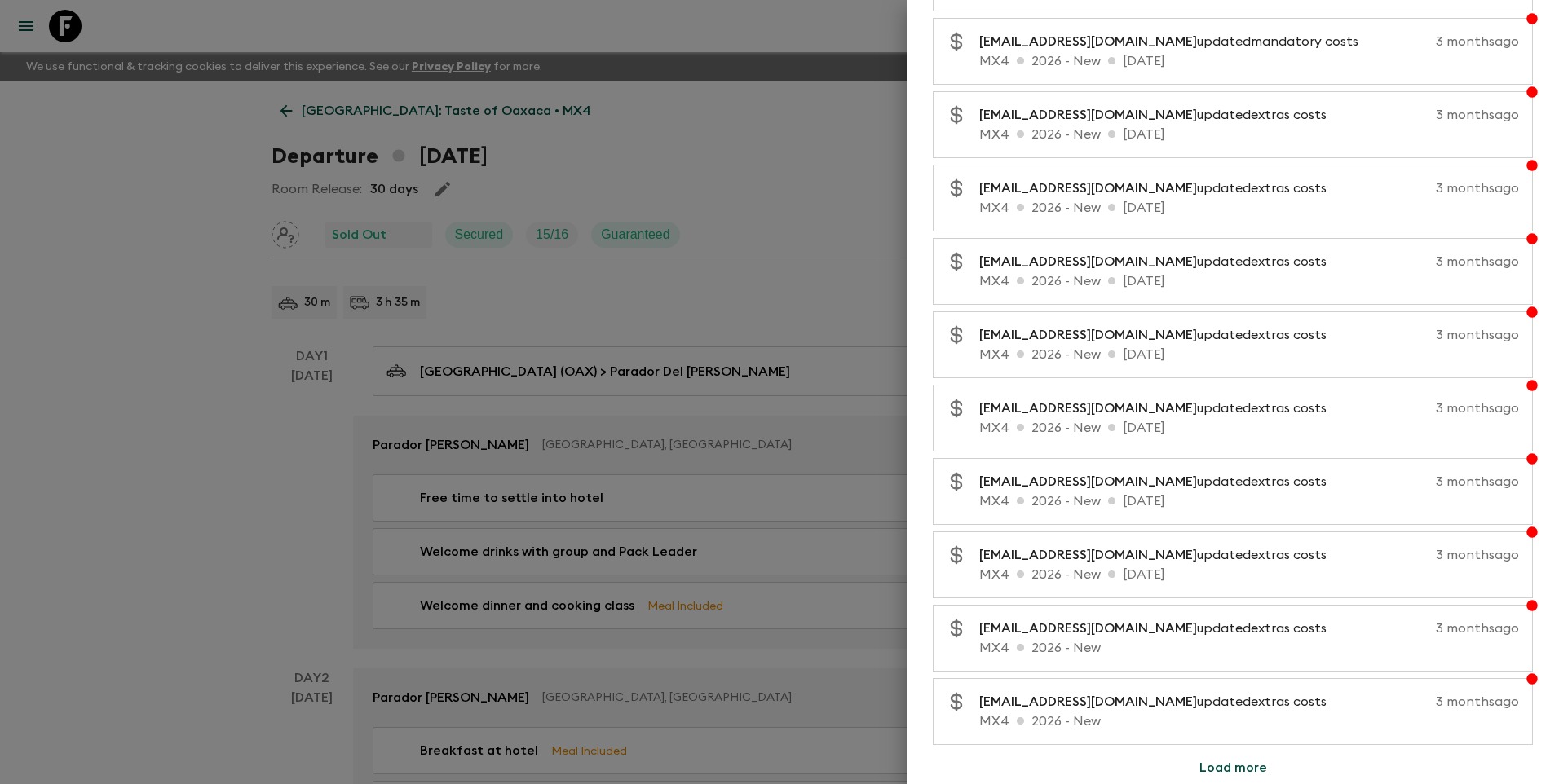
click at [1234, 772] on button "Load more" at bounding box center [1233, 768] width 107 height 33
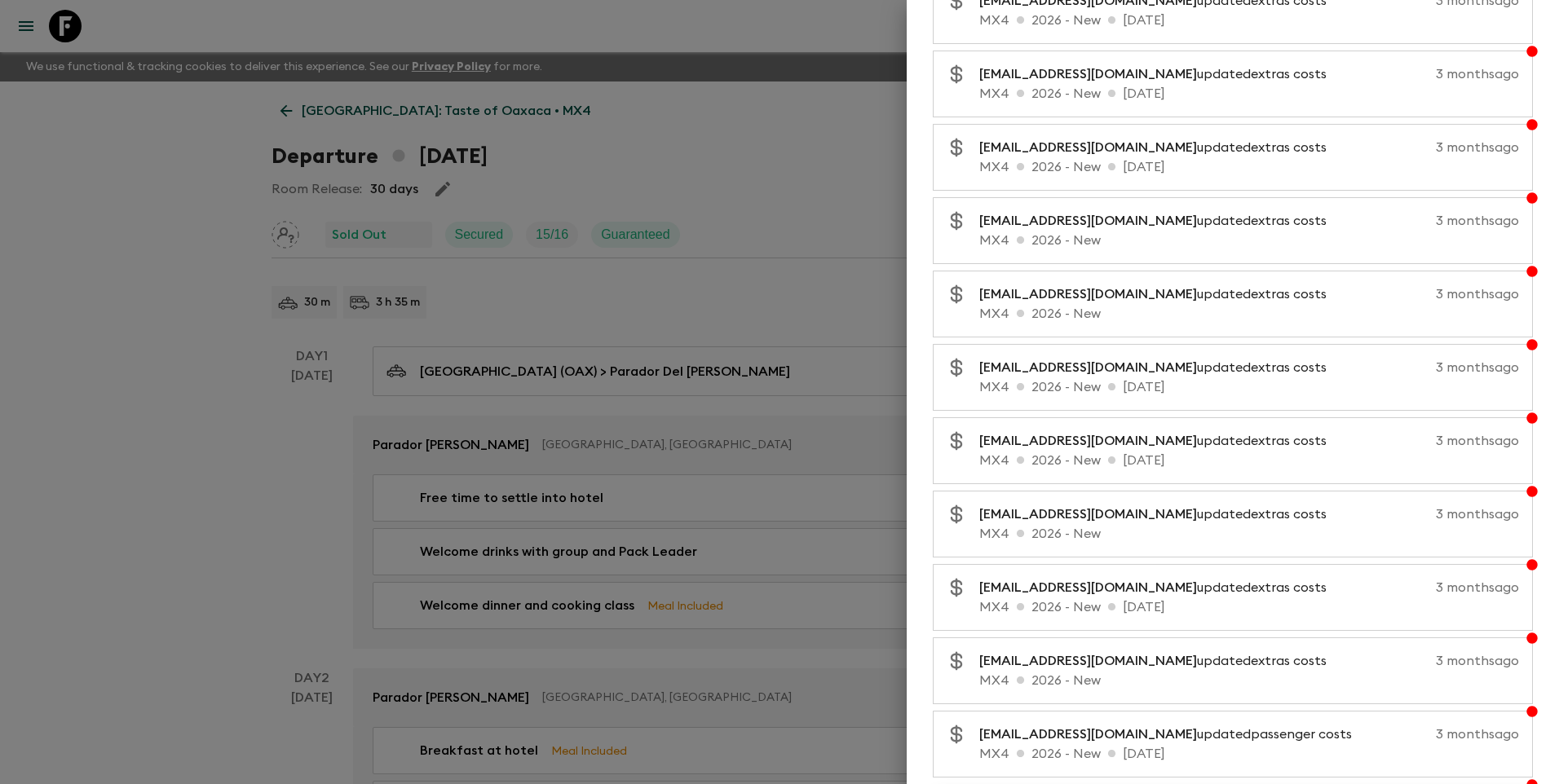
scroll to position [3029, 0]
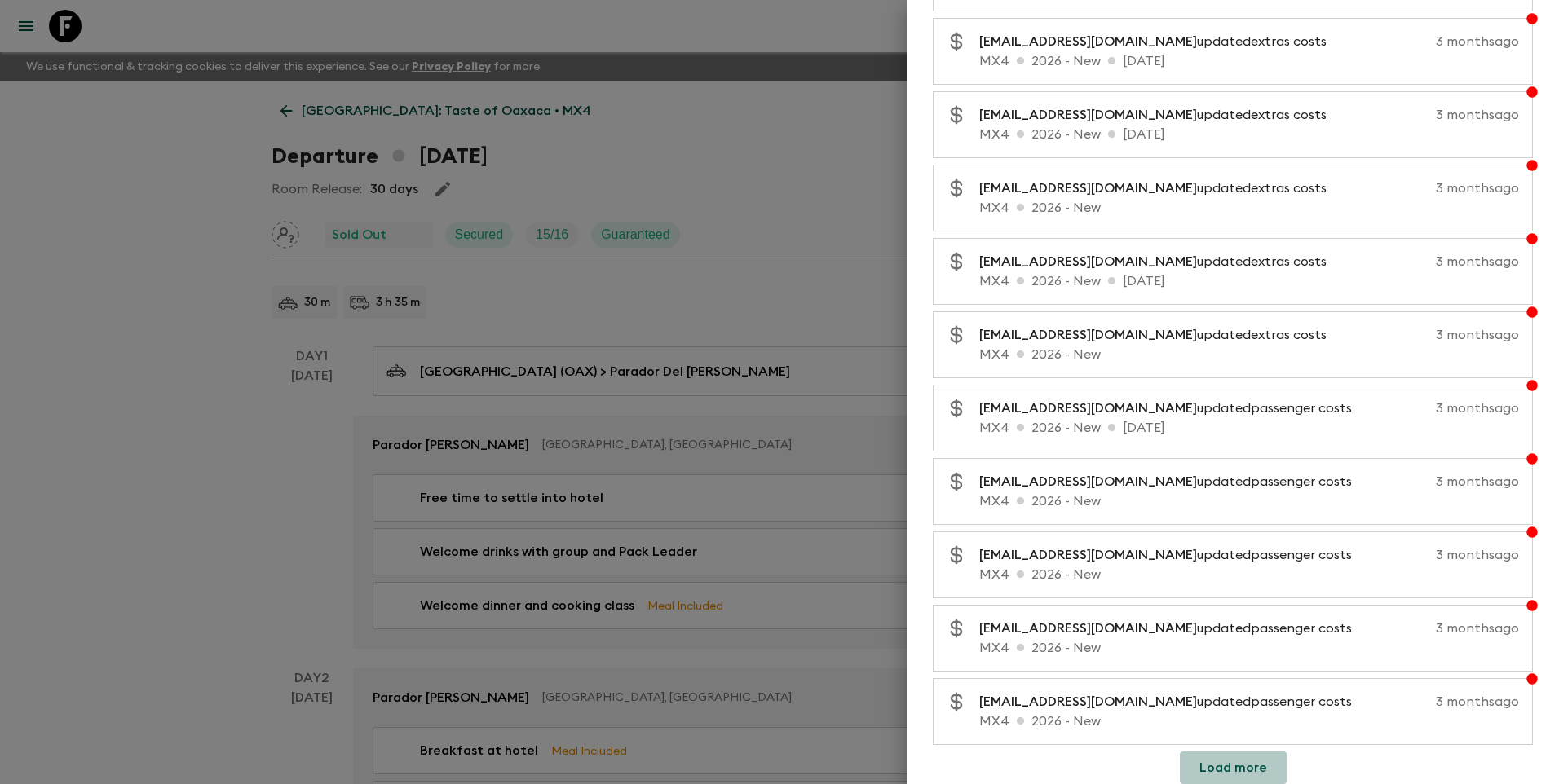
click at [1233, 775] on button "Load more" at bounding box center [1233, 768] width 107 height 33
click at [145, 311] on div at bounding box center [780, 392] width 1559 height 784
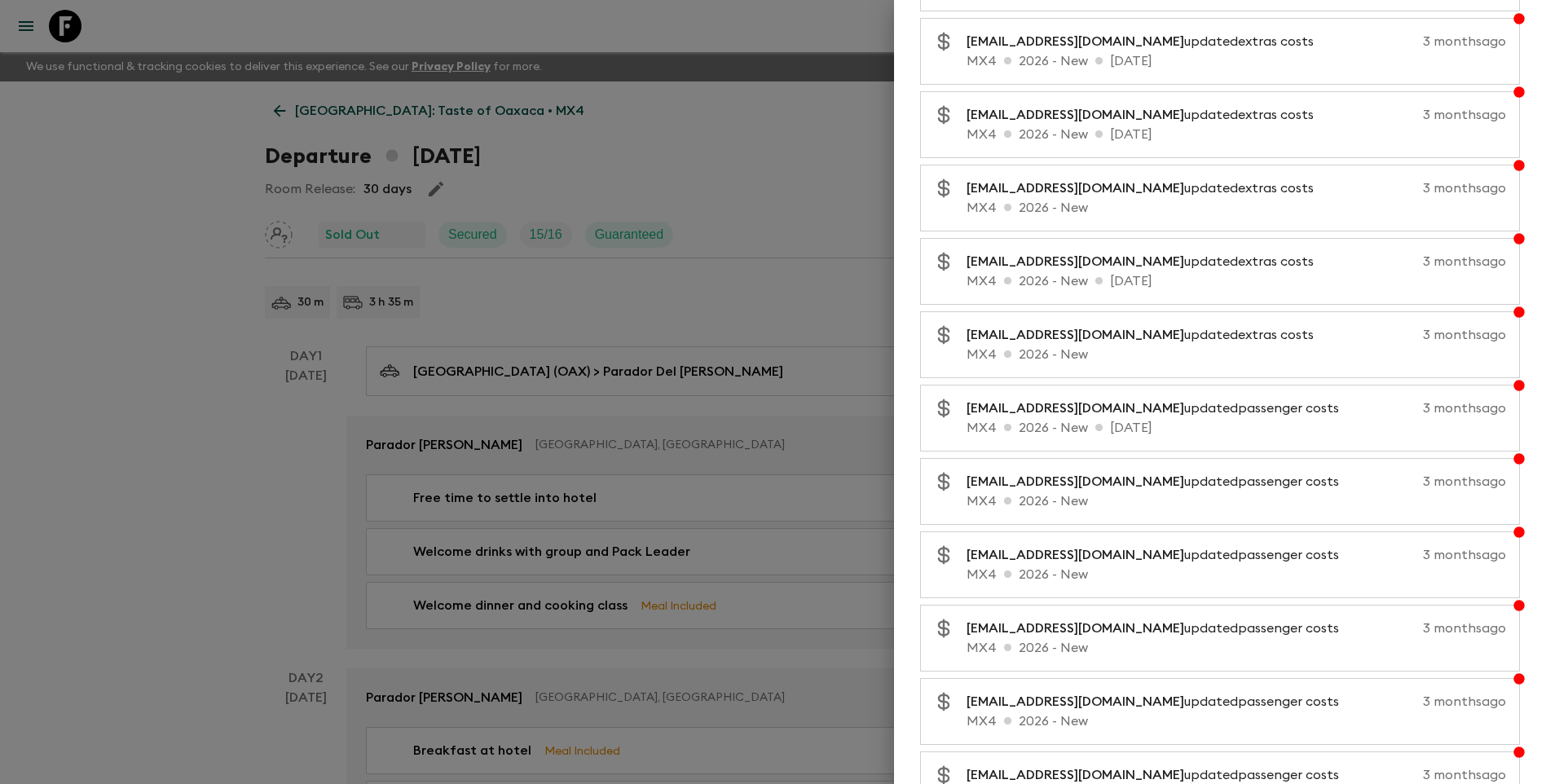
scroll to position [0, 0]
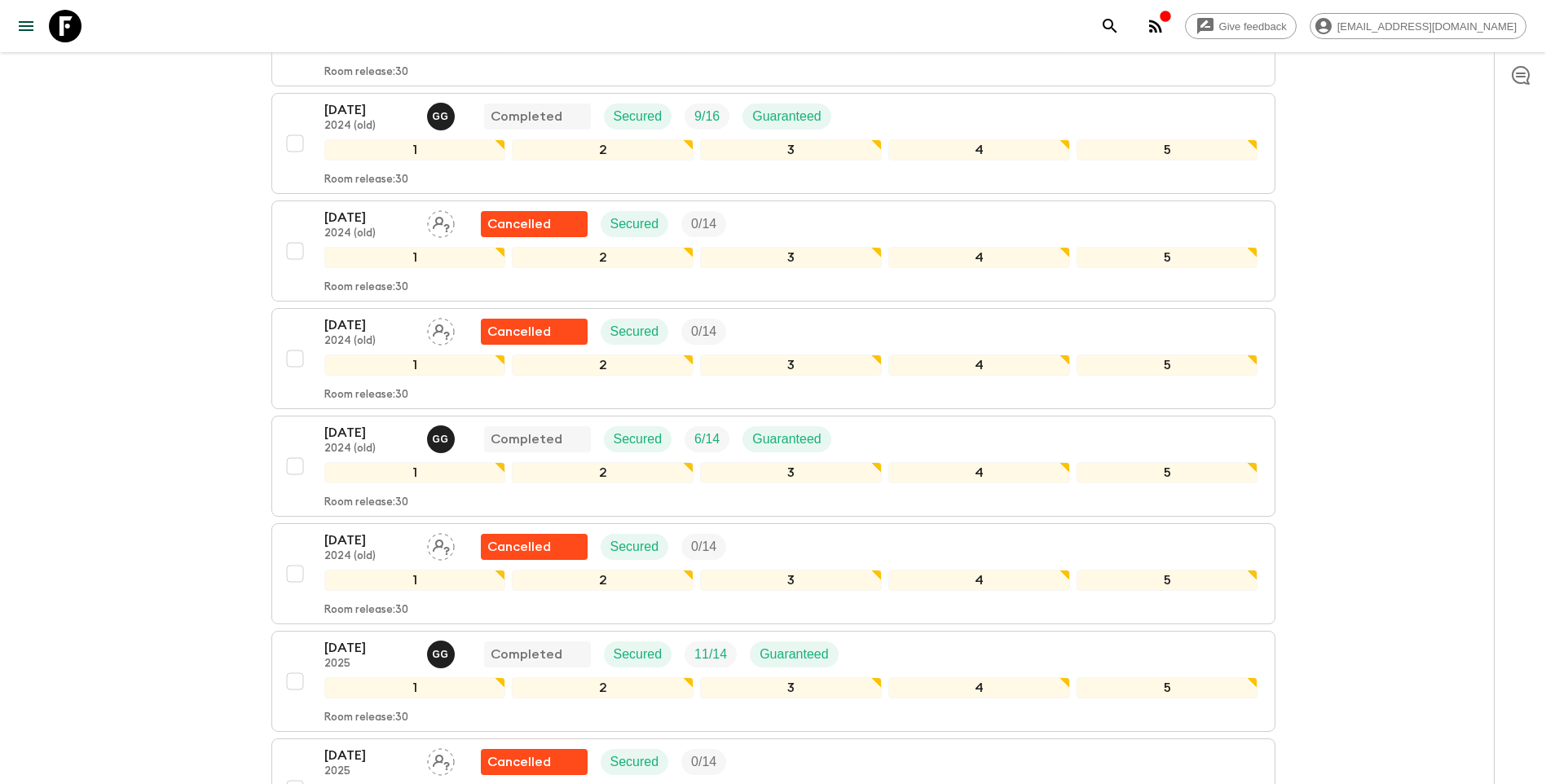
scroll to position [81, 0]
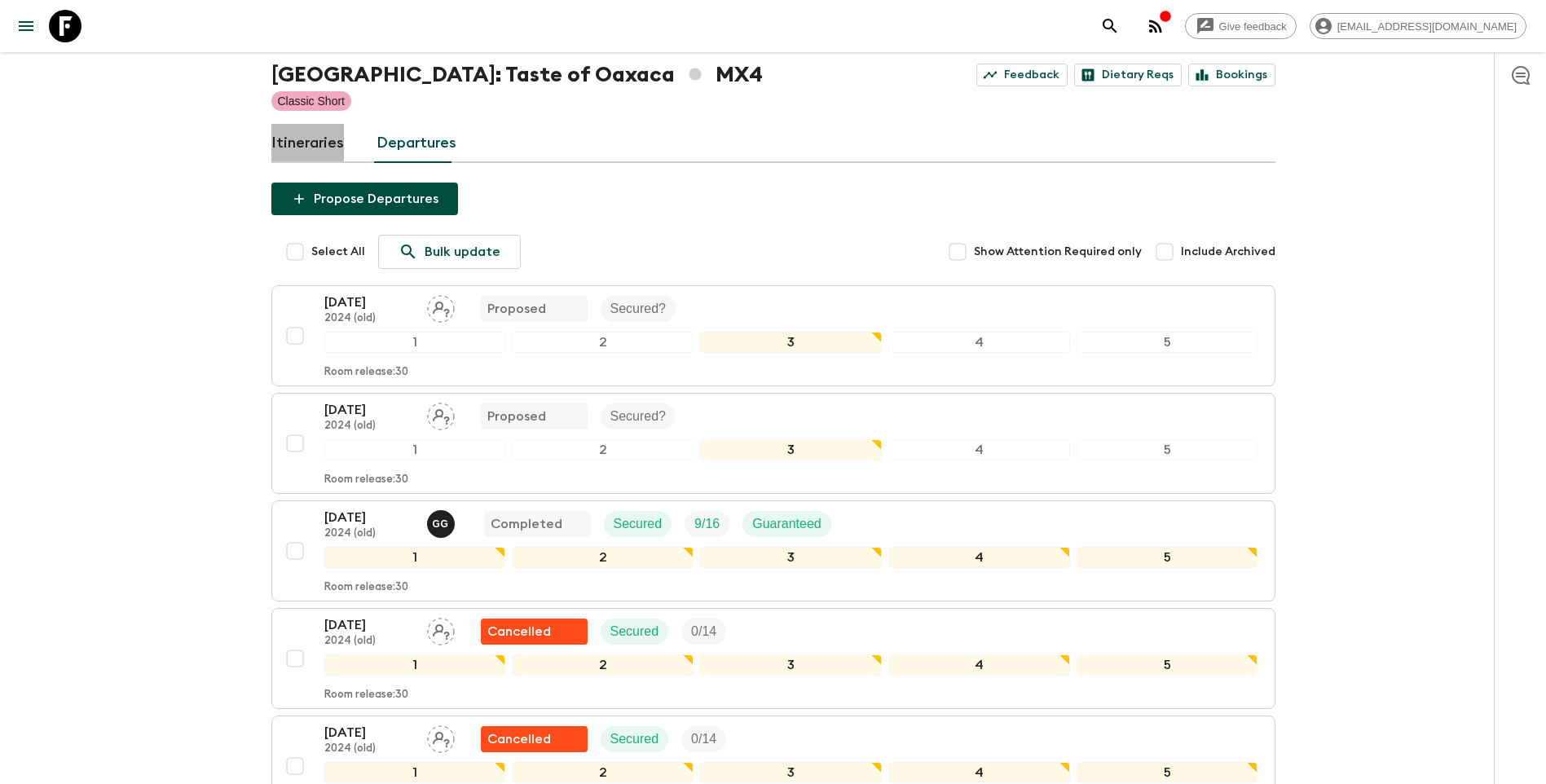
click at [307, 144] on link "Itineraries" at bounding box center [307, 144] width 72 height 39
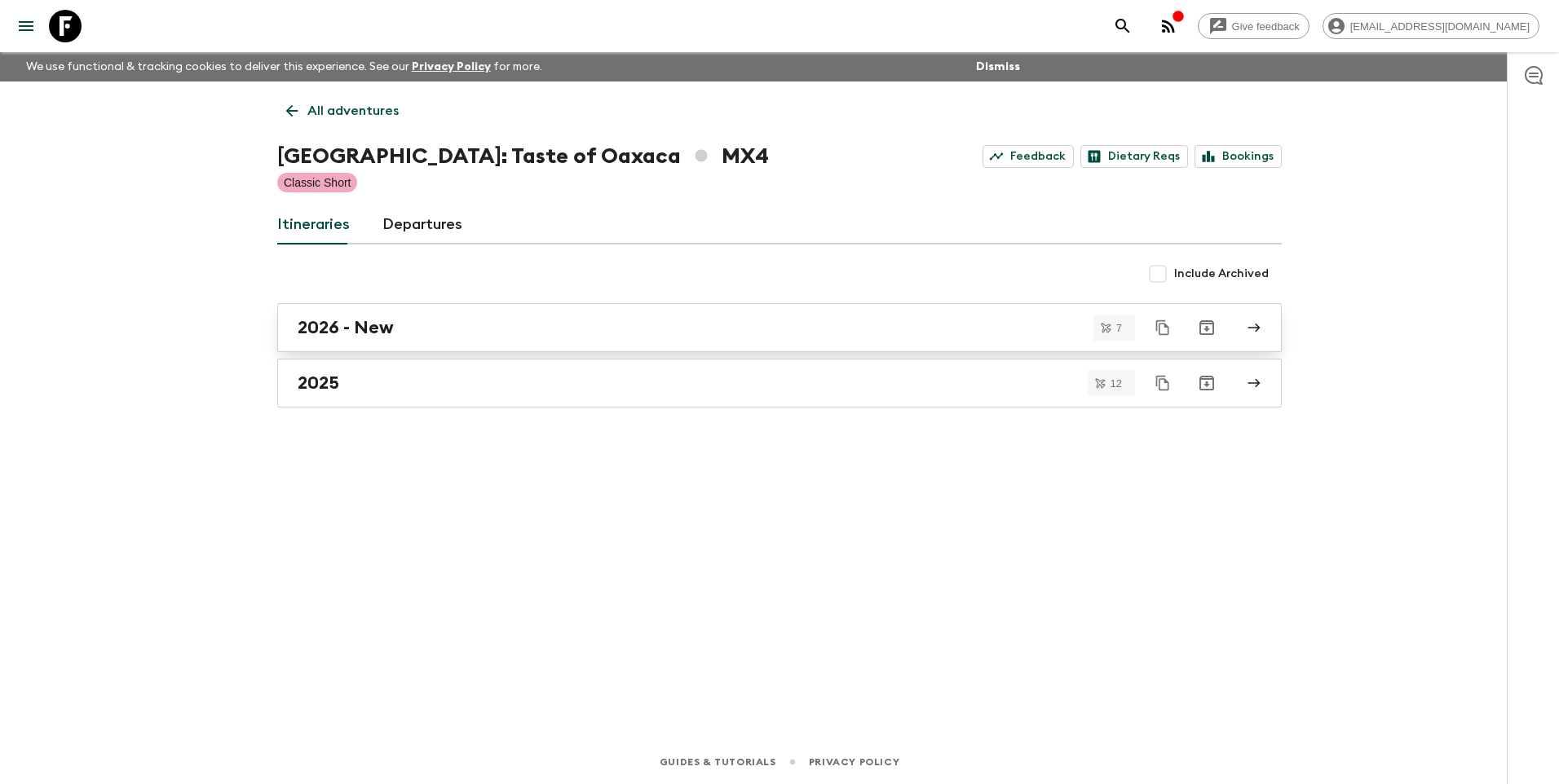
click at [392, 327] on h2 "2026 - New" at bounding box center [345, 328] width 96 height 21
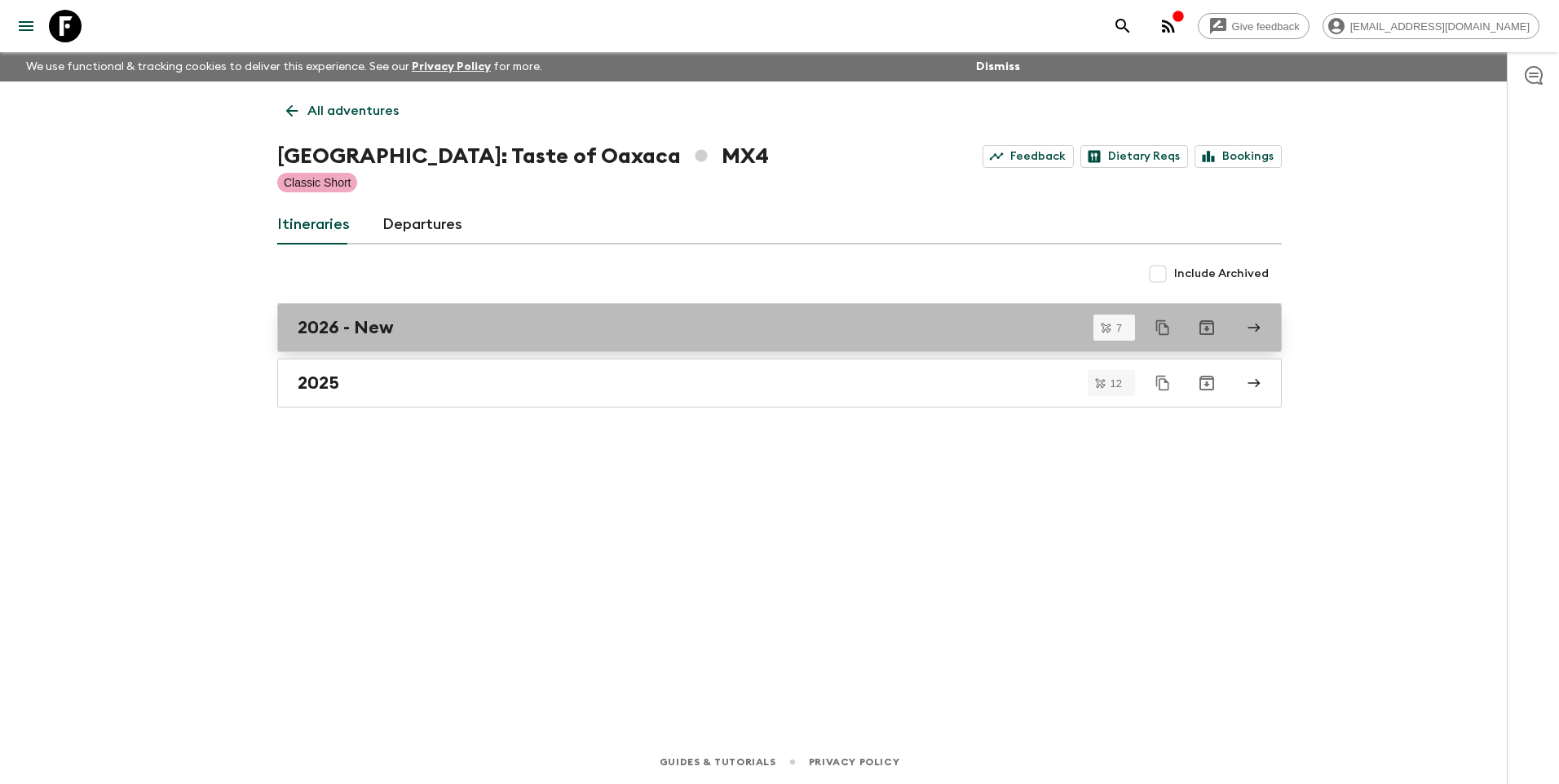
click at [373, 333] on h2 "2026 - New" at bounding box center [345, 328] width 96 height 21
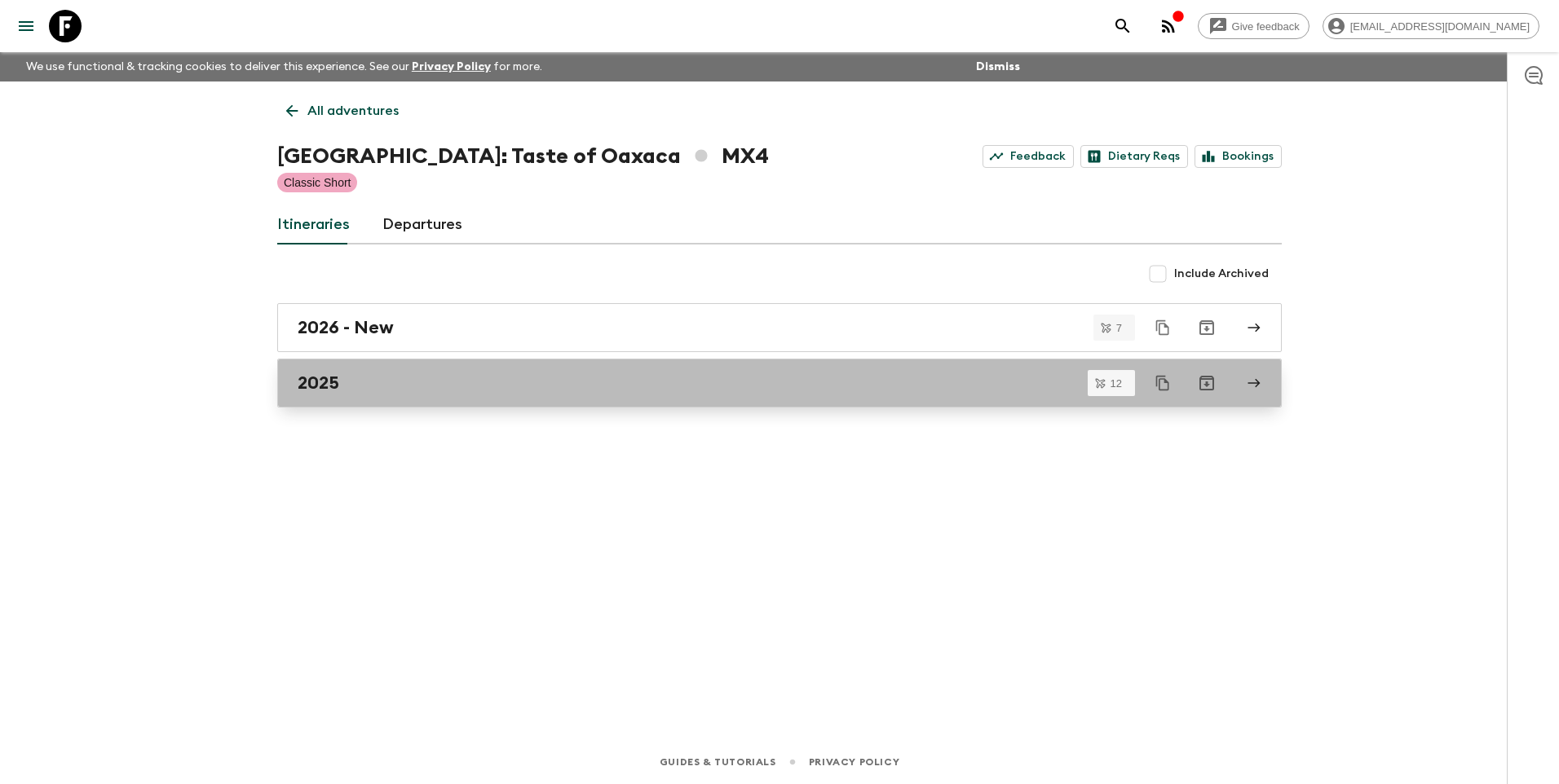
click at [342, 395] on link "2025" at bounding box center [780, 382] width 1005 height 48
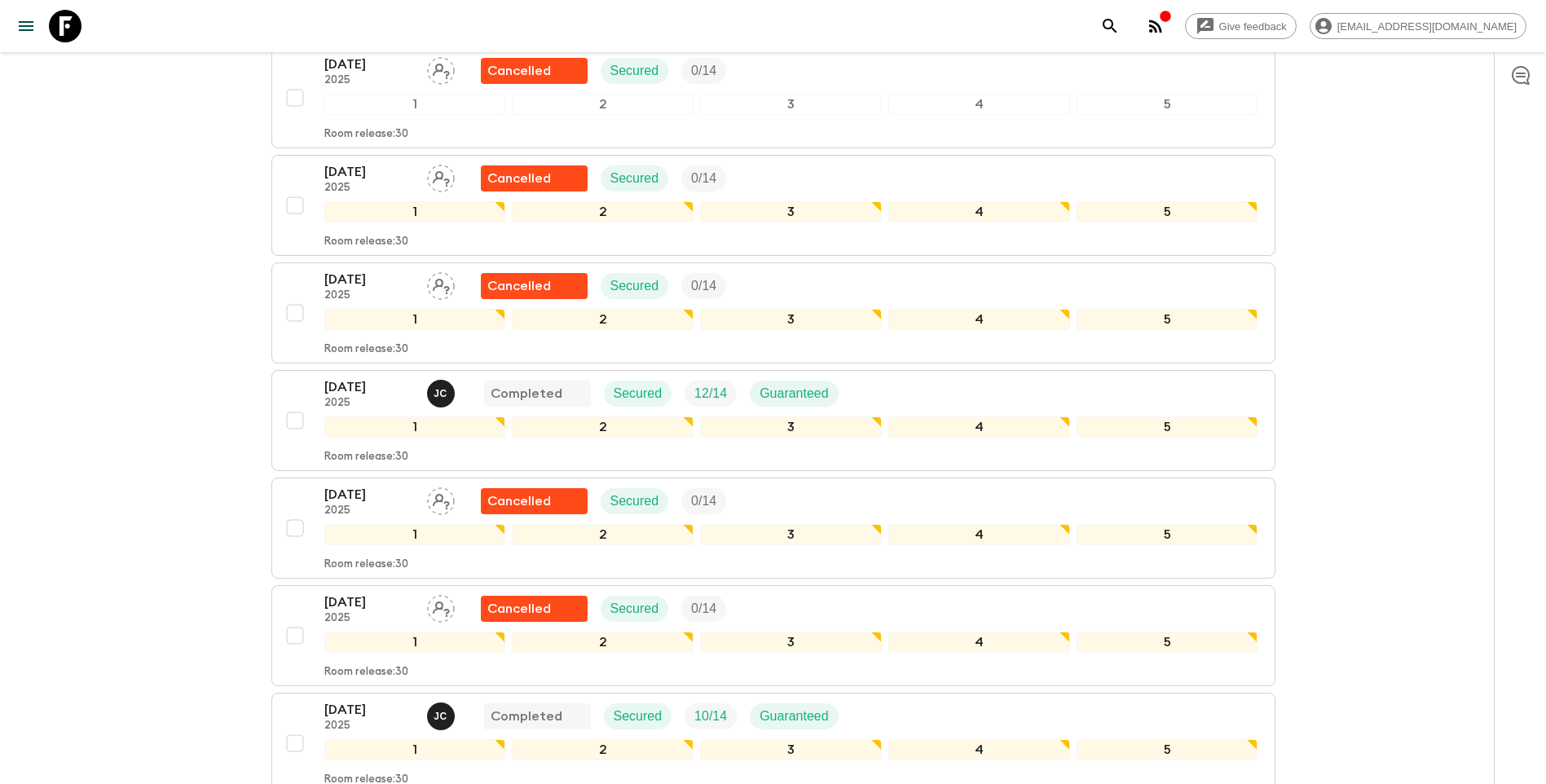
scroll to position [897, 0]
